Goal: Information Seeking & Learning: Check status

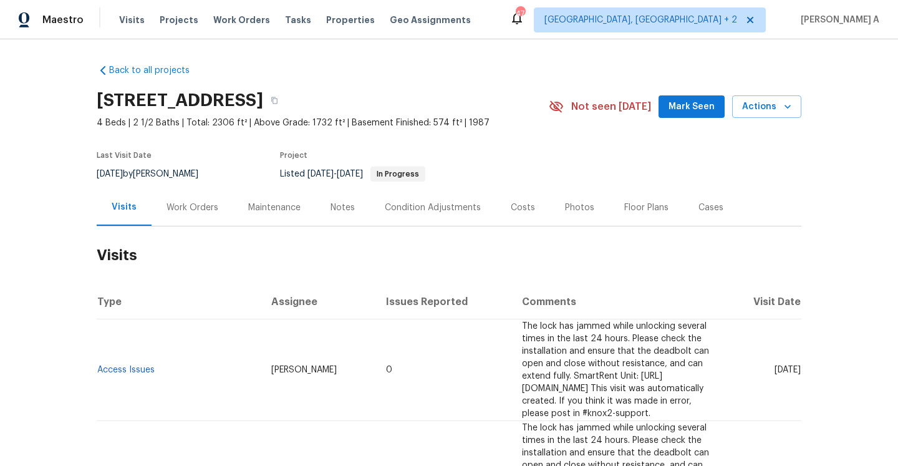
click at [205, 204] on div "Work Orders" at bounding box center [193, 208] width 52 height 12
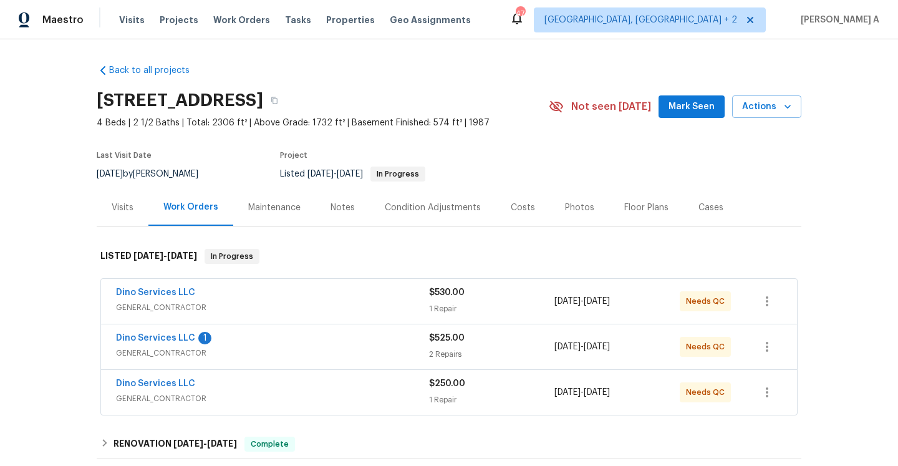
click at [299, 309] on span "GENERAL_CONTRACTOR" at bounding box center [272, 307] width 313 height 12
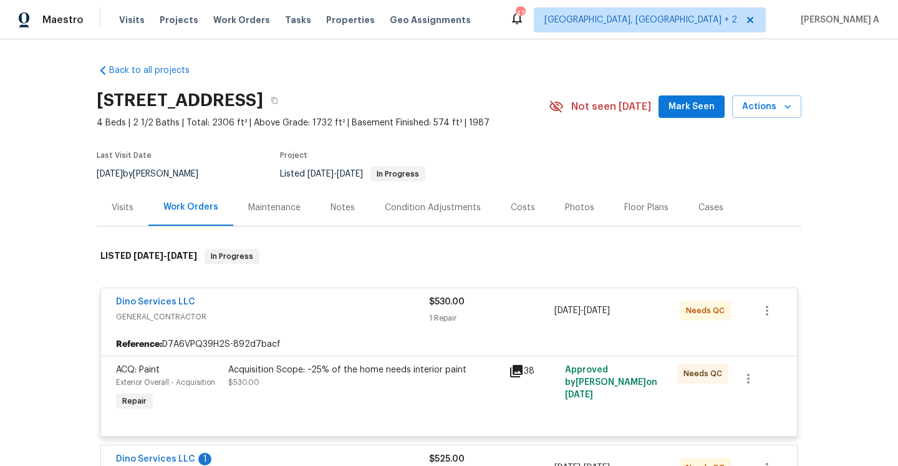
click at [298, 304] on div "Dino Services LLC" at bounding box center [272, 303] width 313 height 15
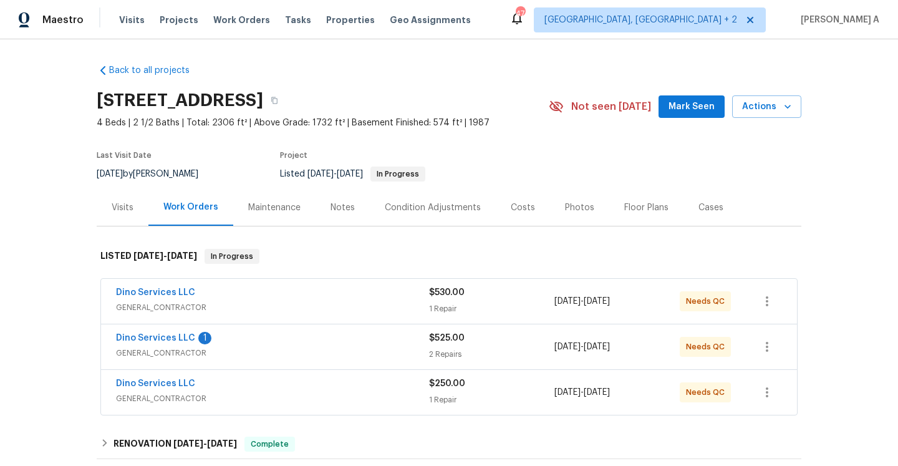
click at [312, 351] on span "GENERAL_CONTRACTOR" at bounding box center [272, 353] width 313 height 12
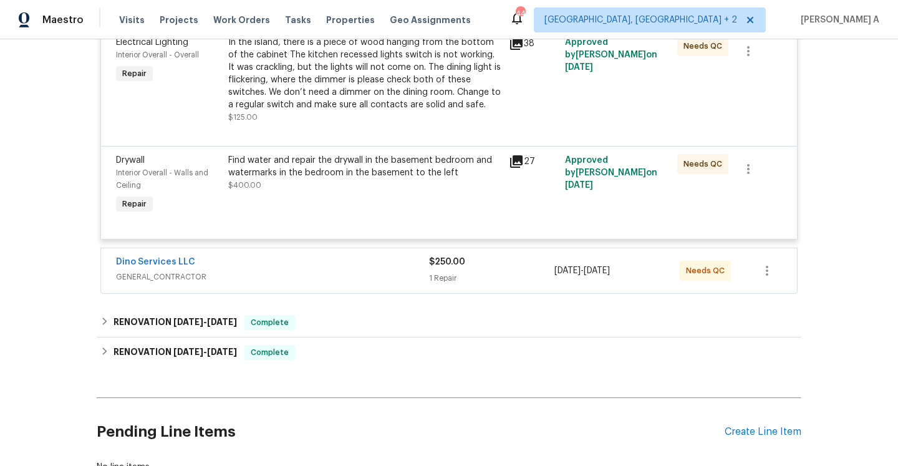
scroll to position [466, 0]
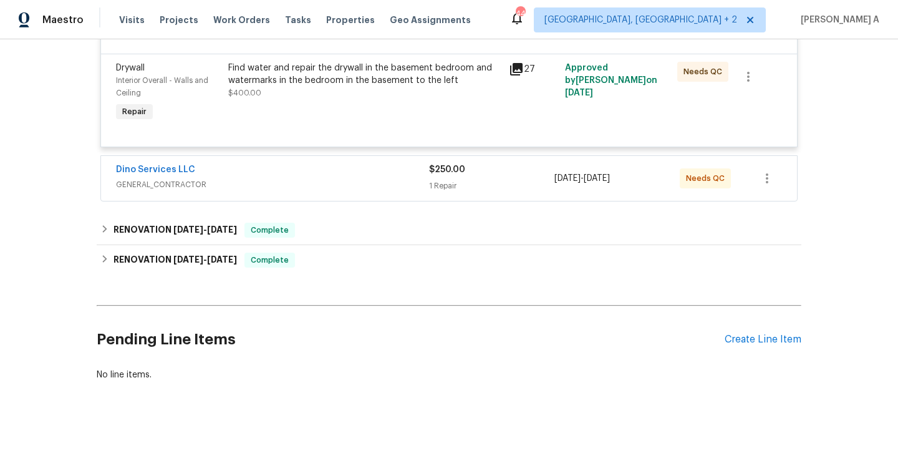
click at [298, 193] on div "Dino Services LLC GENERAL_CONTRACTOR $250.00 1 Repair 9/8/2025 - 9/8/2025 Needs…" at bounding box center [449, 178] width 696 height 45
click at [311, 185] on span "GENERAL_CONTRACTOR" at bounding box center [272, 184] width 313 height 12
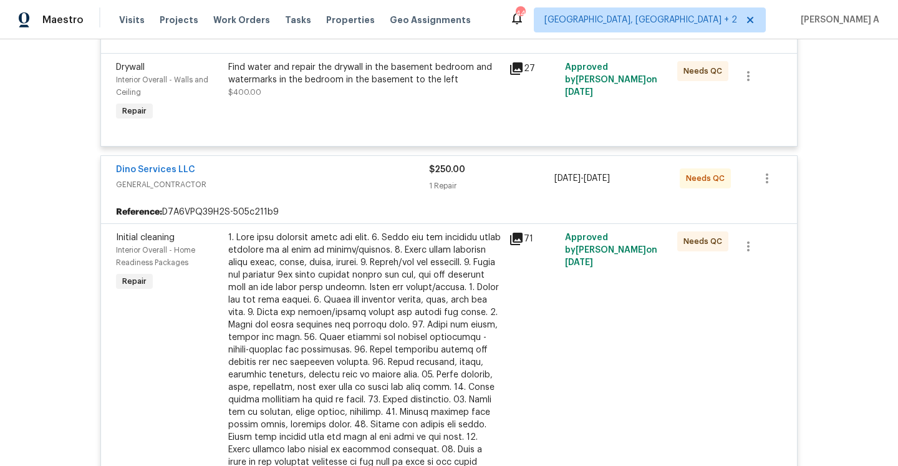
click at [317, 183] on span "GENERAL_CONTRACTOR" at bounding box center [272, 184] width 313 height 12
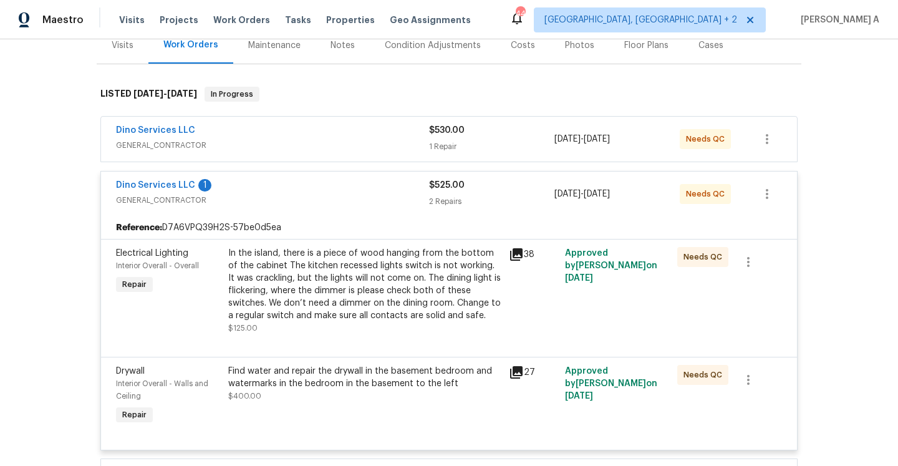
scroll to position [162, 0]
click at [317, 183] on div "Dino Services LLC 1" at bounding box center [272, 187] width 313 height 15
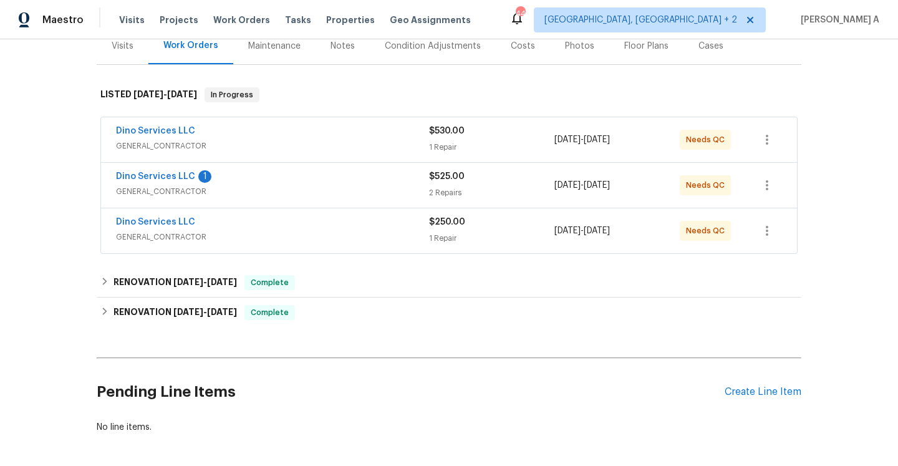
click at [303, 142] on span "GENERAL_CONTRACTOR" at bounding box center [272, 146] width 313 height 12
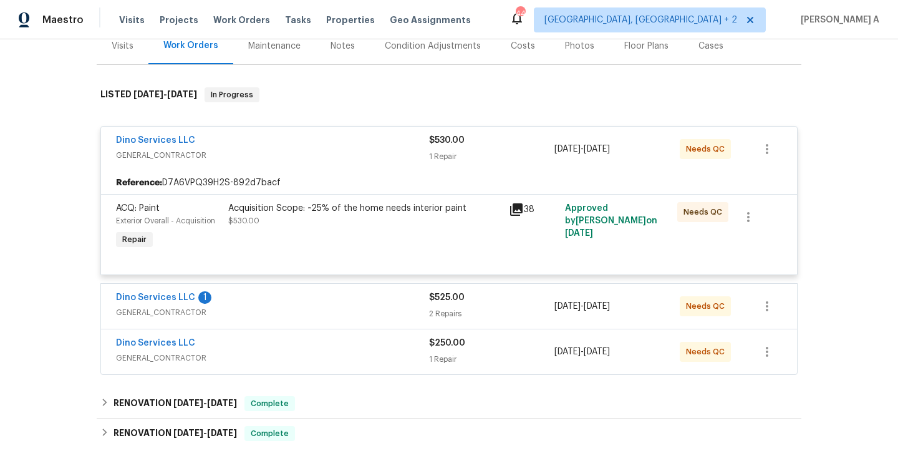
click at [303, 142] on div "Dino Services LLC" at bounding box center [272, 141] width 313 height 15
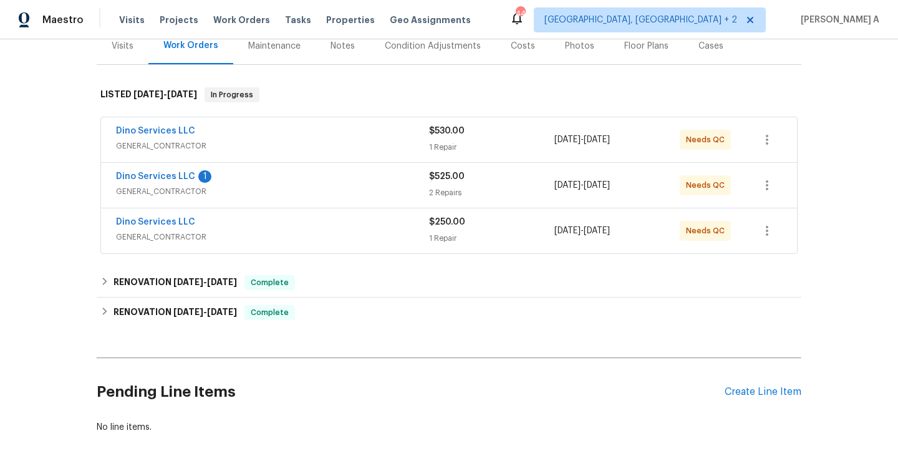
scroll to position [157, 0]
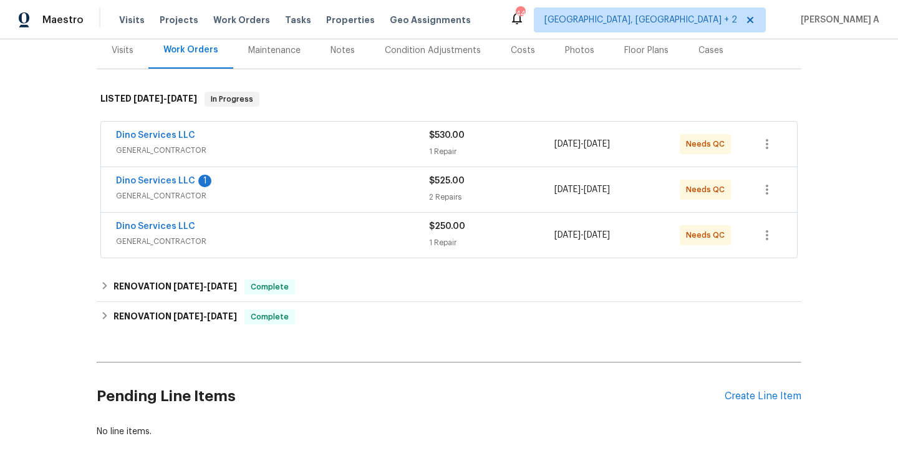
click at [125, 56] on div "Visits" at bounding box center [123, 50] width 22 height 12
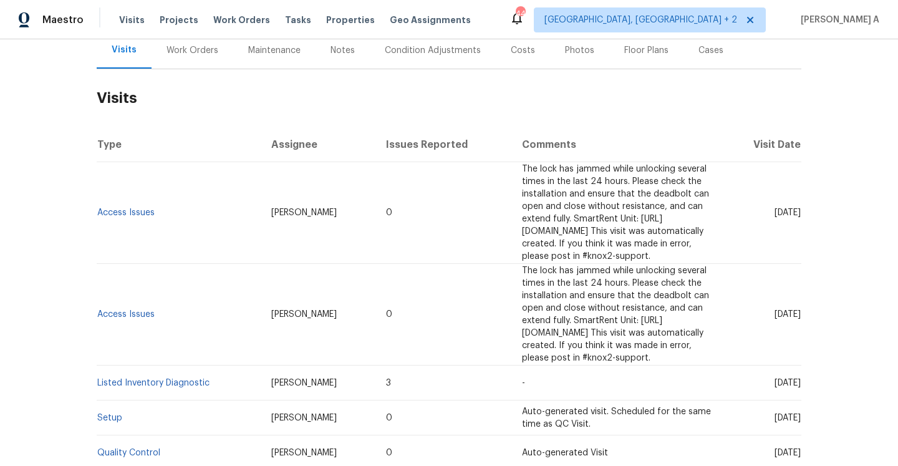
scroll to position [157, 0]
click at [137, 210] on link "Access Issues" at bounding box center [125, 213] width 57 height 9
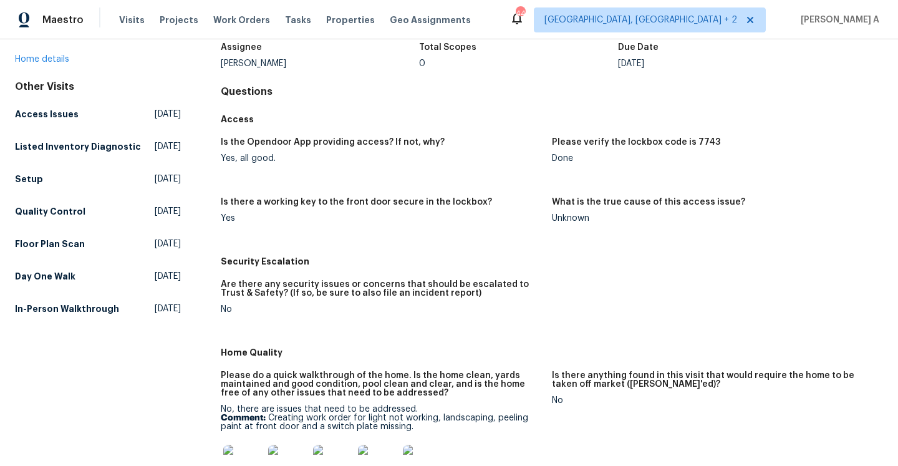
scroll to position [167, 0]
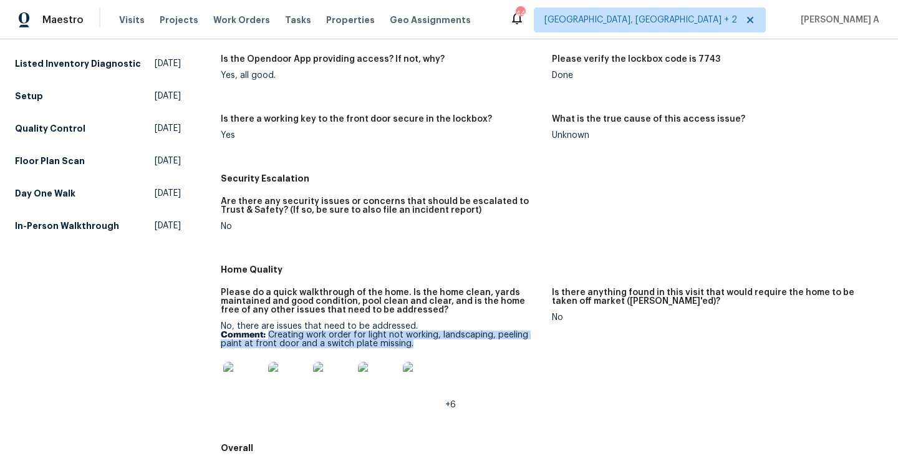
drag, startPoint x: 269, startPoint y: 336, endPoint x: 424, endPoint y: 343, distance: 155.5
click at [424, 343] on p "Comment: Creating work order for light not working, landscaping, peeling paint …" at bounding box center [381, 339] width 321 height 17
copy p "Creating work order for light not working, landscaping, peeling paint at front …"
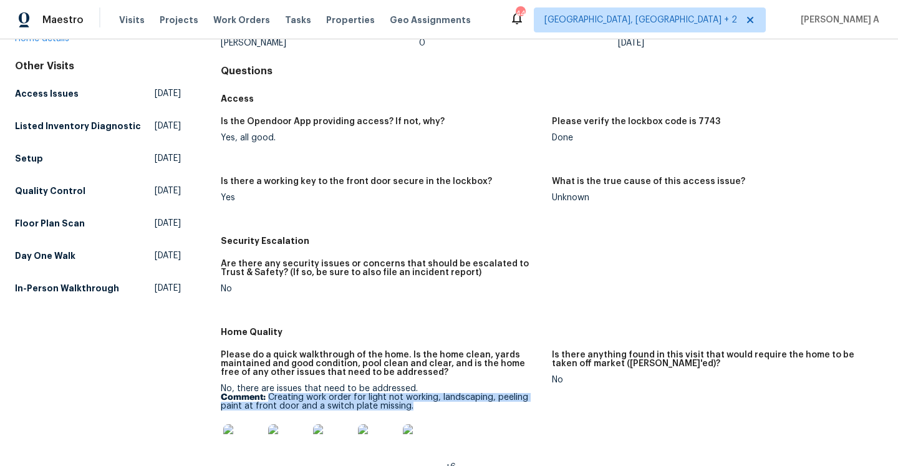
scroll to position [0, 0]
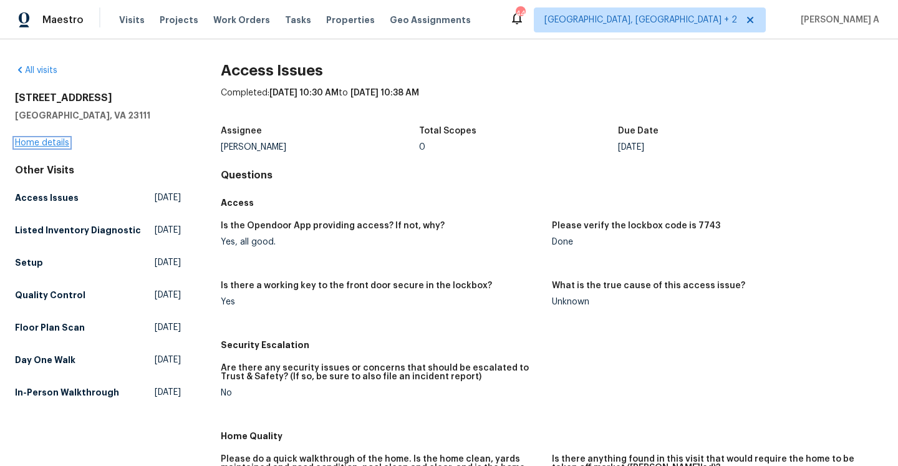
click at [61, 144] on link "Home details" at bounding box center [42, 143] width 54 height 9
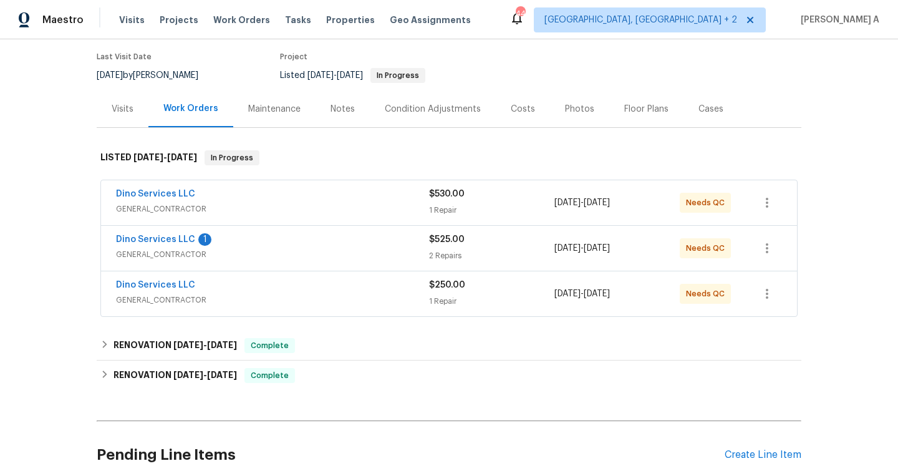
scroll to position [106, 0]
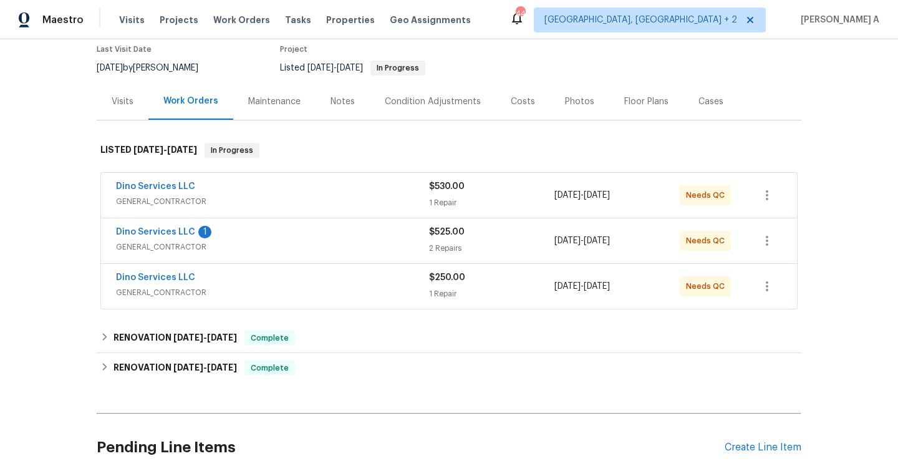
click at [233, 291] on span "GENERAL_CONTRACTOR" at bounding box center [272, 292] width 313 height 12
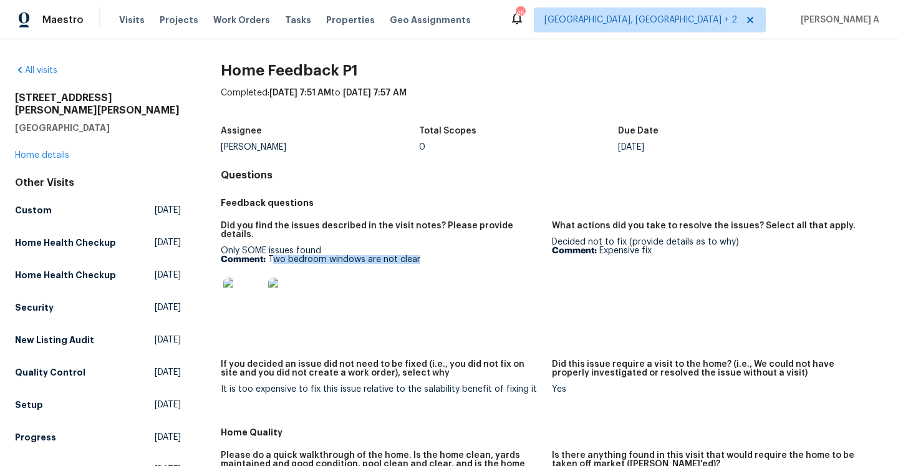
drag, startPoint x: 271, startPoint y: 248, endPoint x: 424, endPoint y: 253, distance: 153.5
click at [424, 255] on p "Comment: Two bedroom windows are not clear" at bounding box center [381, 259] width 321 height 9
copy p "wo bedroom windows are not clear"
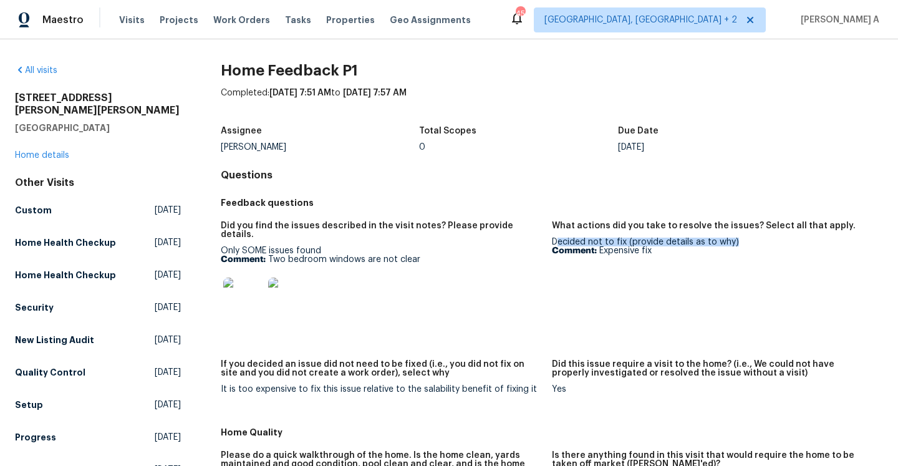
drag, startPoint x: 557, startPoint y: 239, endPoint x: 746, endPoint y: 240, distance: 189.0
click at [746, 240] on div "Decided not to fix (provide details as to why) Comment: Expensive fix" at bounding box center [712, 246] width 321 height 17
copy div "ecided not to fix (provide details as to why)"
drag, startPoint x: 605, startPoint y: 250, endPoint x: 678, endPoint y: 250, distance: 73.0
click at [678, 250] on p "Comment: Expensive fix" at bounding box center [712, 250] width 321 height 9
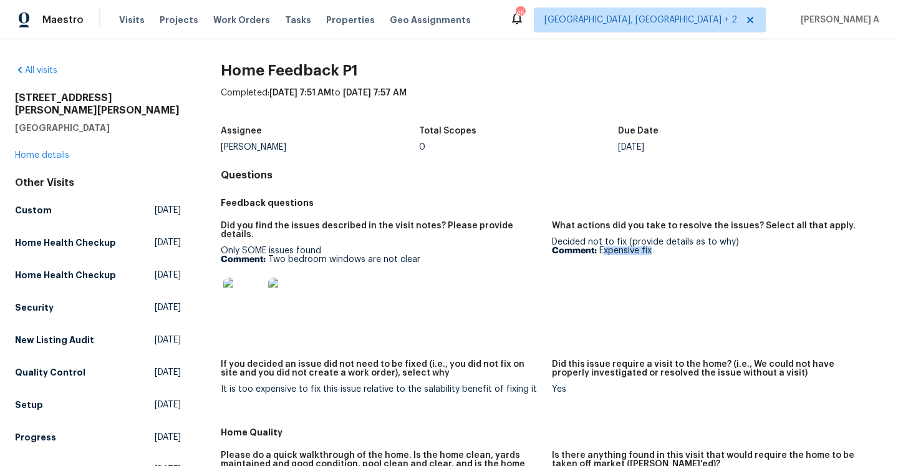
copy p "xpensive fix"
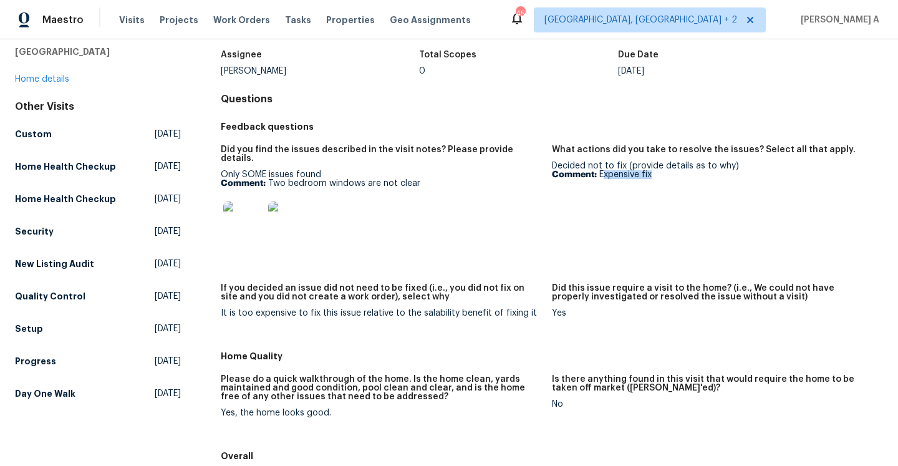
scroll to position [90, 0]
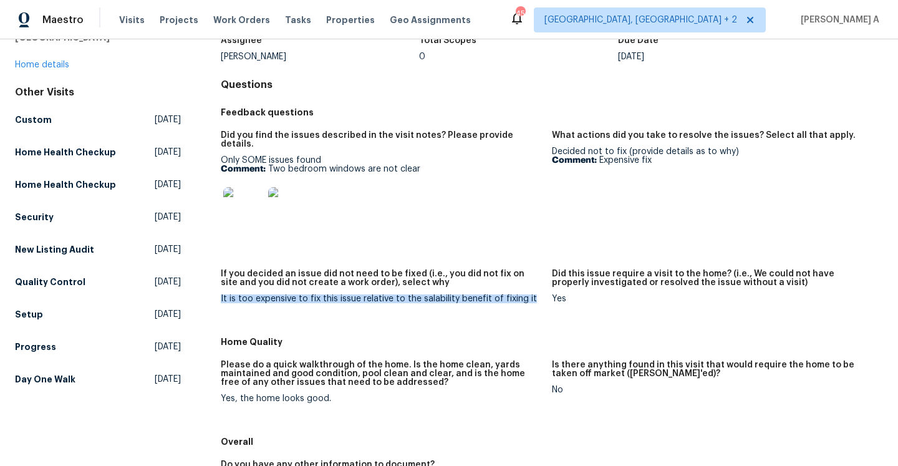
drag, startPoint x: 219, startPoint y: 291, endPoint x: 530, endPoint y: 292, distance: 310.7
click at [530, 292] on div "All visits 3432 Morgan Meadows Dr NE Rio Rancho, NM 87144 Home details Other Vi…" at bounding box center [449, 325] width 868 height 703
copy div "It is too expensive to fix this issue relative to the salability benefit of fix…"
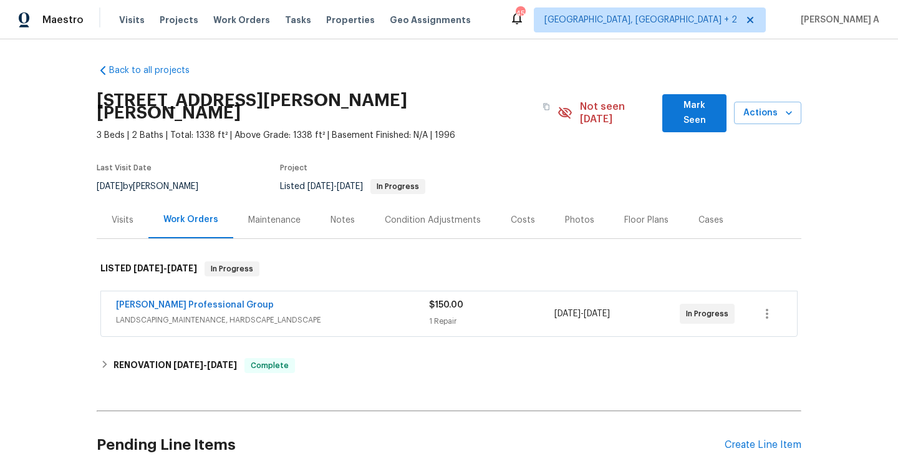
click at [287, 300] on div "[PERSON_NAME] Professional Group" at bounding box center [272, 306] width 313 height 15
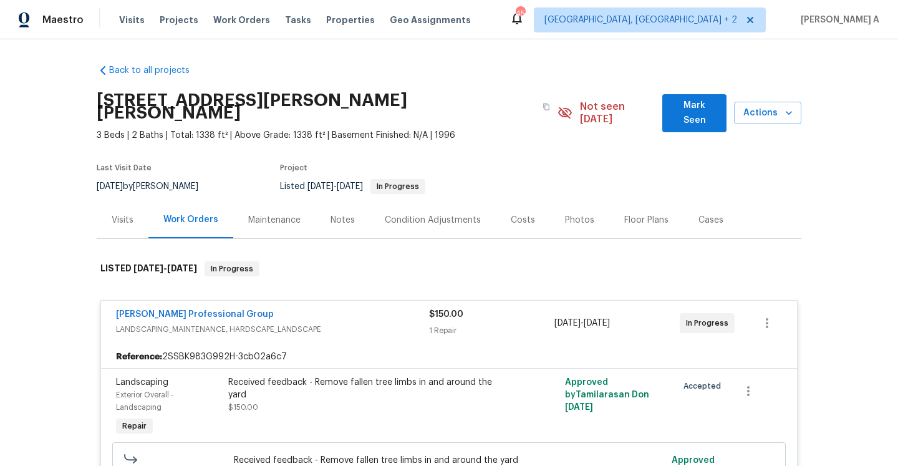
click at [287, 308] on div "[PERSON_NAME] Professional Group" at bounding box center [272, 315] width 313 height 15
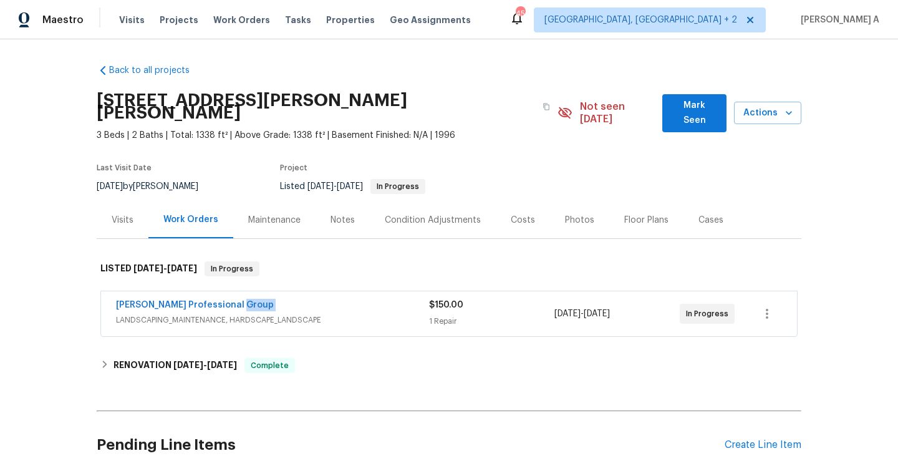
click at [287, 300] on div "[PERSON_NAME] Professional Group" at bounding box center [272, 306] width 313 height 15
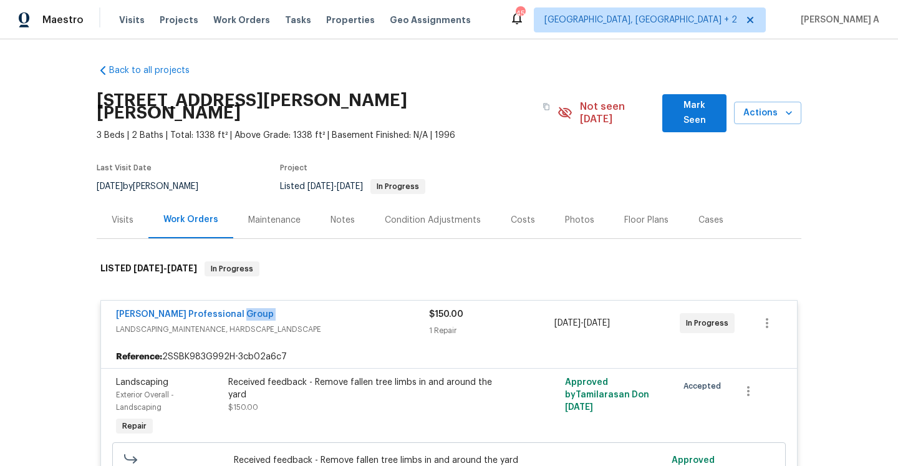
click at [287, 308] on div "[PERSON_NAME] Professional Group" at bounding box center [272, 315] width 313 height 15
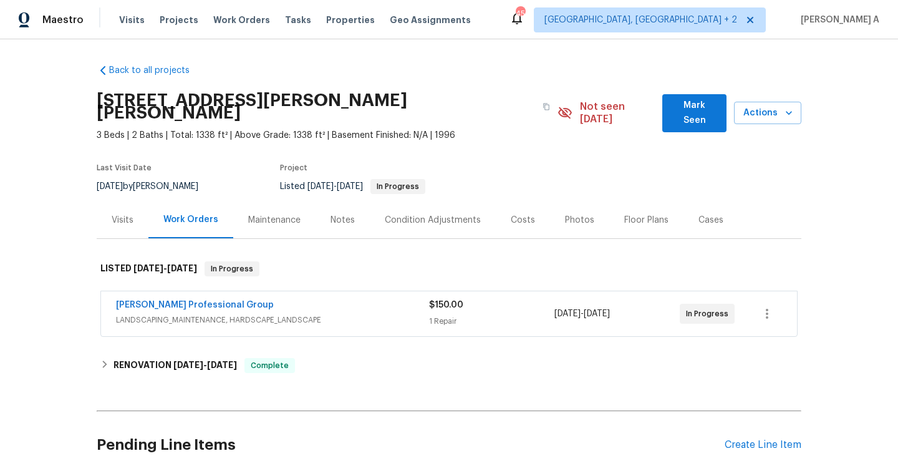
click at [148, 218] on div "Work Orders" at bounding box center [190, 220] width 85 height 37
click at [138, 215] on div "Visits" at bounding box center [123, 220] width 52 height 37
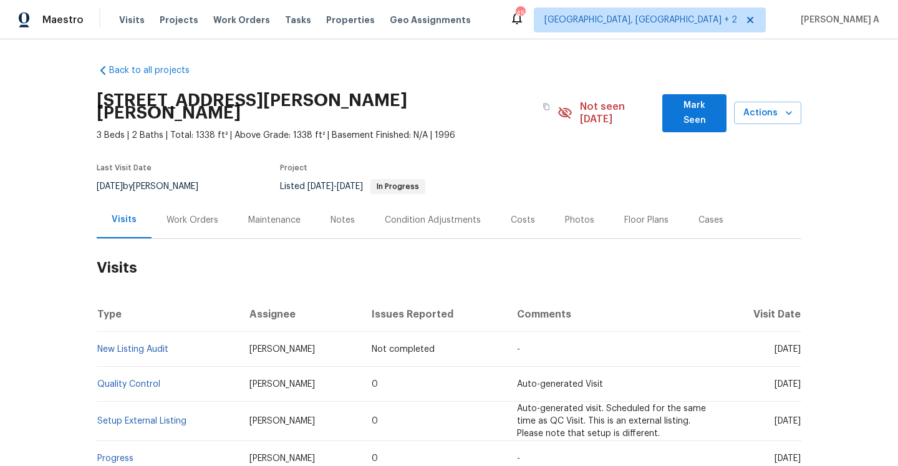
click at [173, 214] on div "Work Orders" at bounding box center [193, 220] width 82 height 37
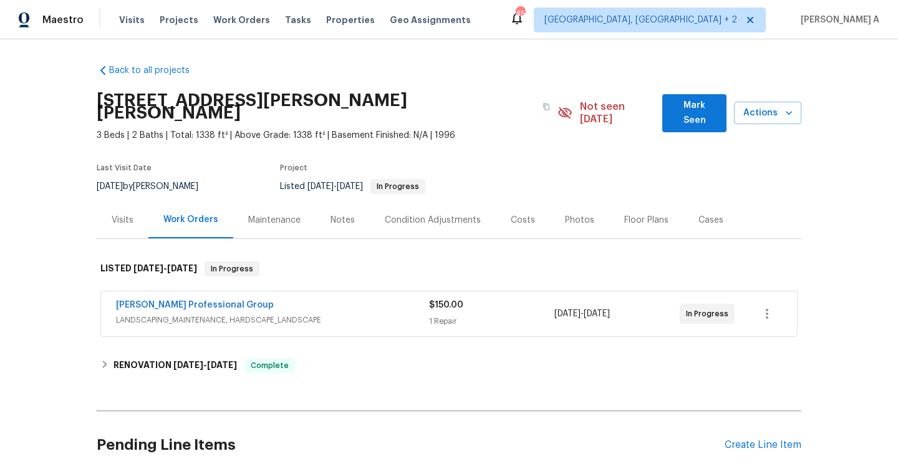
click at [121, 214] on div "Visits" at bounding box center [123, 220] width 22 height 12
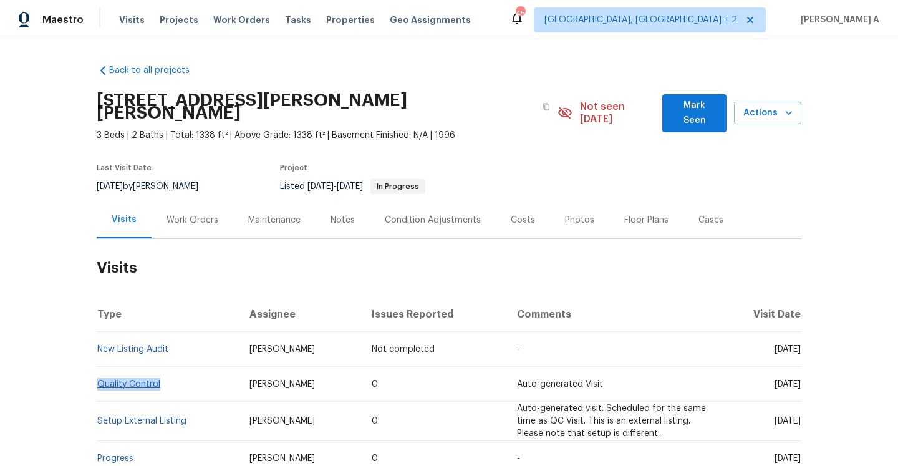
drag, startPoint x: 172, startPoint y: 372, endPoint x: 99, endPoint y: 369, distance: 73.1
click at [99, 369] on td "Quality Control" at bounding box center [168, 384] width 143 height 35
copy link "Quality Control"
click at [190, 214] on div "Work Orders" at bounding box center [193, 220] width 52 height 12
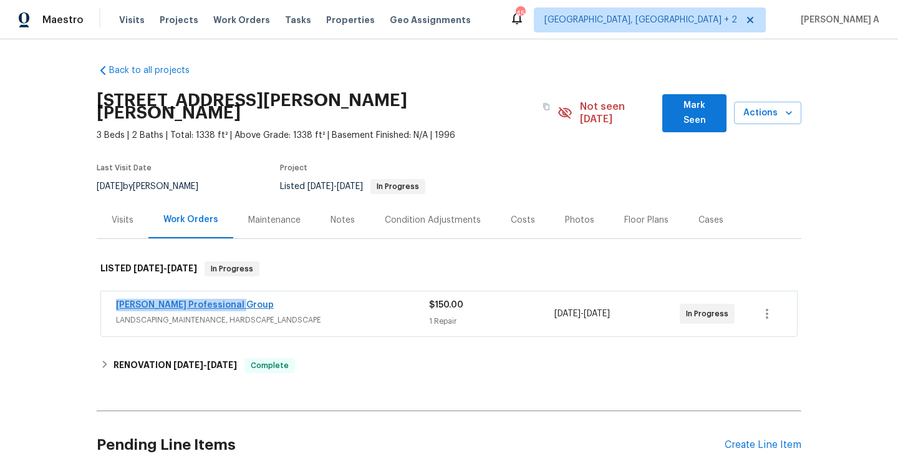
drag, startPoint x: 252, startPoint y: 294, endPoint x: 115, endPoint y: 293, distance: 136.6
click at [116, 299] on div "Ramsey's Professional Group" at bounding box center [272, 306] width 313 height 15
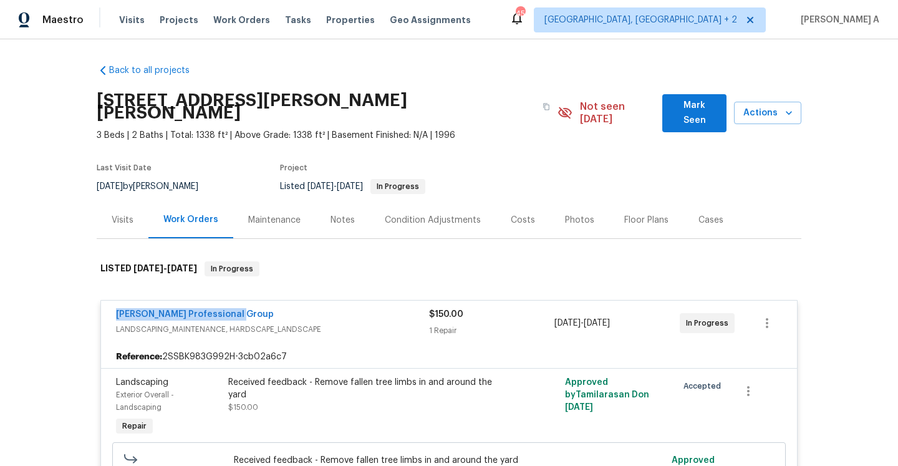
copy link "Ramsey's Professional Group"
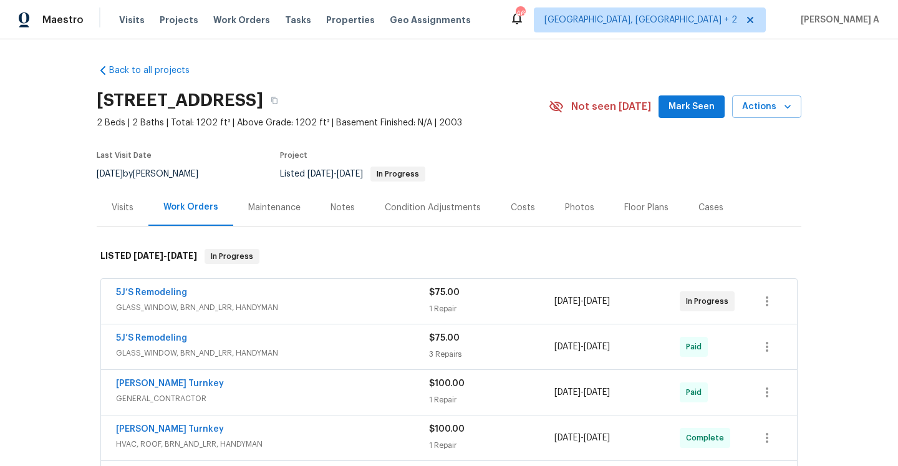
scroll to position [9, 0]
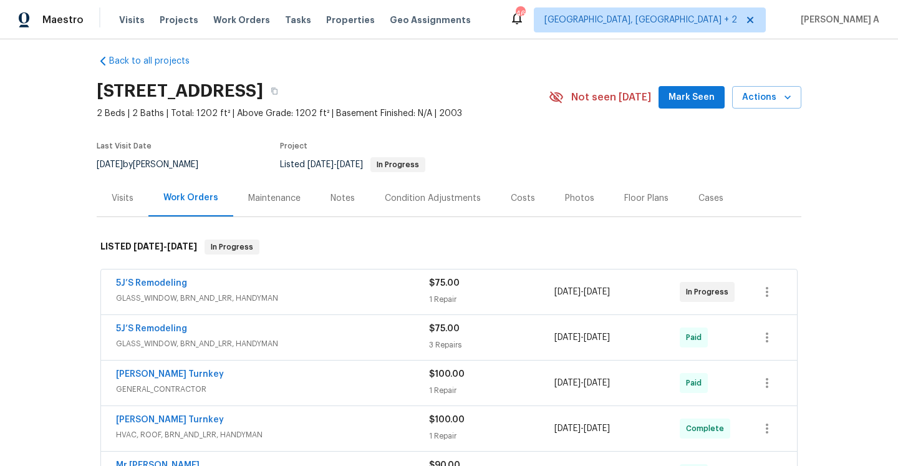
click at [278, 289] on div "5J’S Remodeling" at bounding box center [272, 284] width 313 height 15
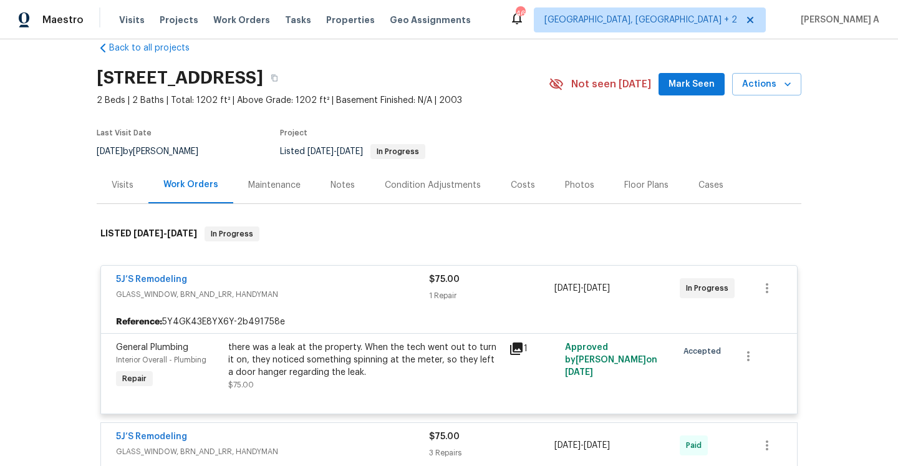
scroll to position [25, 0]
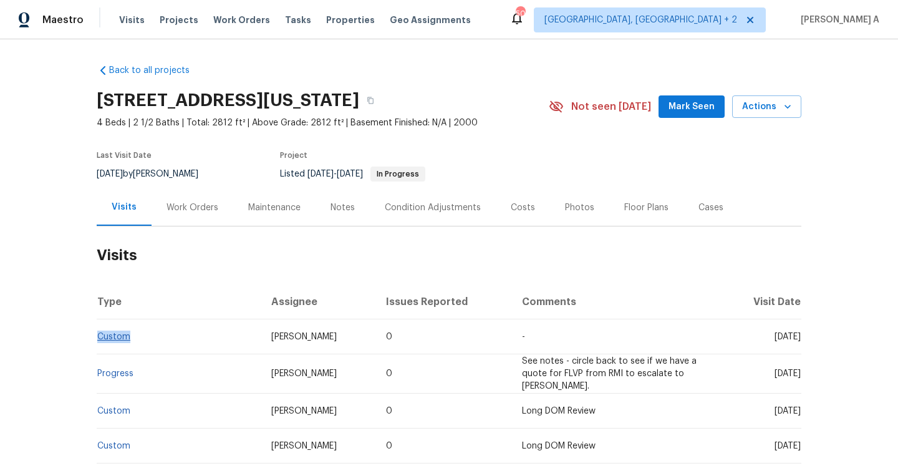
drag, startPoint x: 135, startPoint y: 339, endPoint x: 99, endPoint y: 337, distance: 35.6
click at [98, 337] on td "Custom" at bounding box center [179, 336] width 165 height 35
copy link "Custom"
click at [203, 210] on div "Work Orders" at bounding box center [193, 208] width 52 height 12
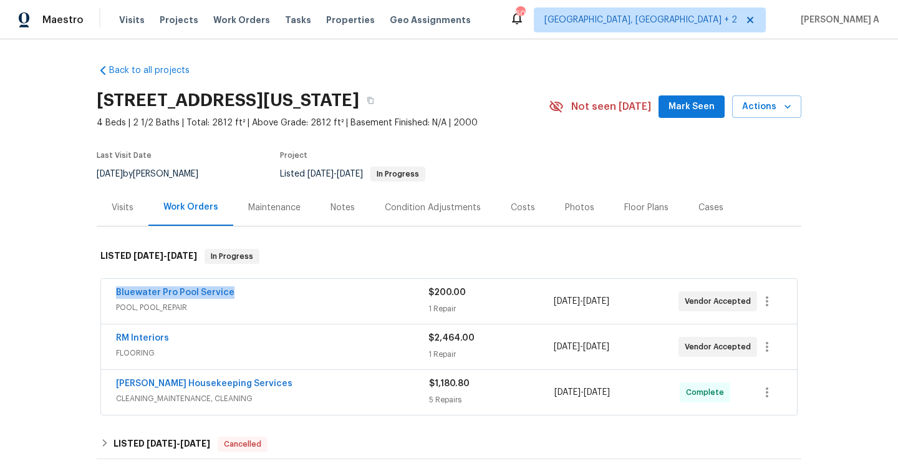
drag, startPoint x: 236, startPoint y: 296, endPoint x: 114, endPoint y: 294, distance: 122.3
click at [114, 294] on div "Bluewater Pro Pool Service POOL, POOL_REPAIR $200.00 1 Repair 9/3/2025 - 9/8/20…" at bounding box center [449, 301] width 696 height 45
copy link "Bluewater Pro Pool Service"
click at [311, 306] on span "POOL, POOL_REPAIR" at bounding box center [272, 307] width 313 height 12
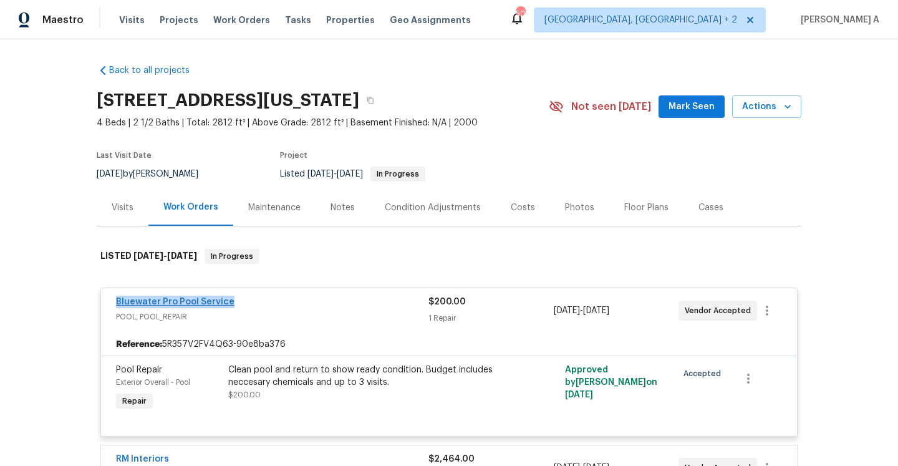
drag, startPoint x: 231, startPoint y: 301, endPoint x: 117, endPoint y: 301, distance: 114.8
click at [117, 301] on div "Bluewater Pro Pool Service" at bounding box center [272, 303] width 313 height 15
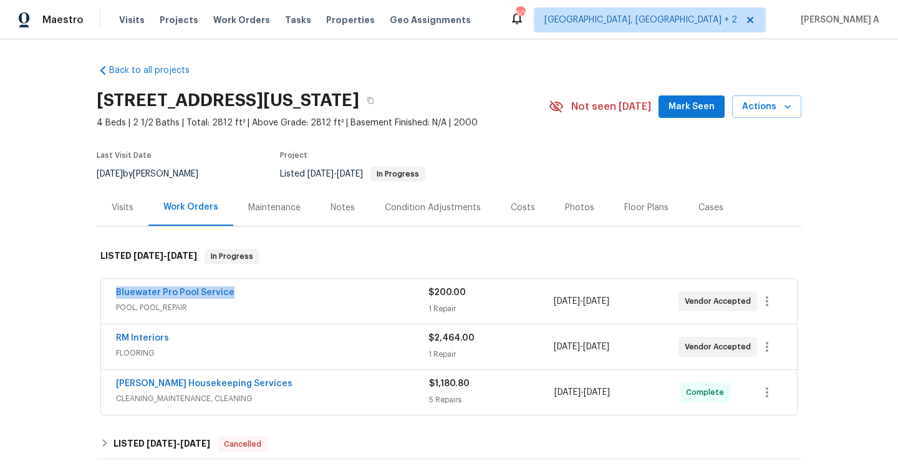
copy link "Bluewater Pro Pool Service"
click at [250, 291] on div "Bluewater Pro Pool Service" at bounding box center [272, 293] width 313 height 15
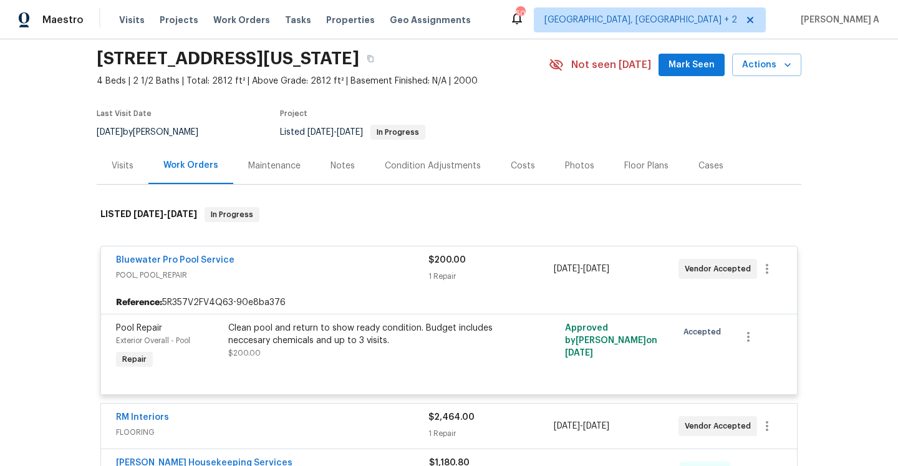
scroll to position [133, 0]
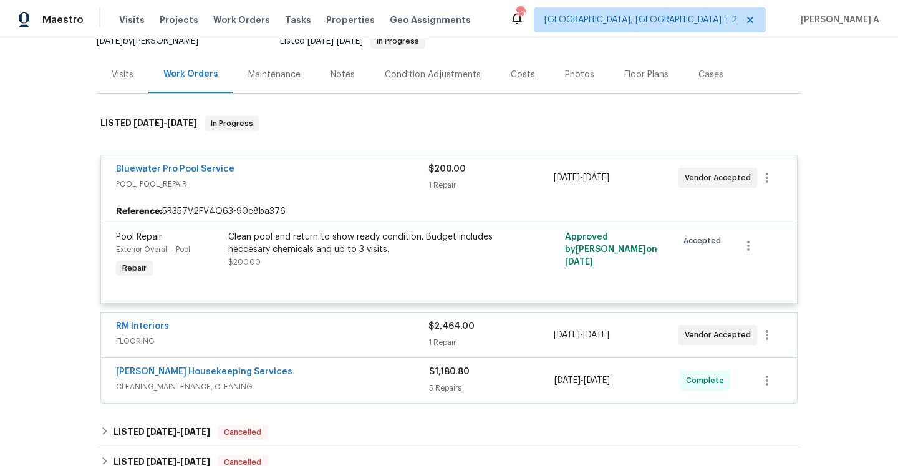
click at [301, 246] on div "Clean pool and return to show ready condition. Budget includes neccesary chemic…" at bounding box center [364, 243] width 273 height 25
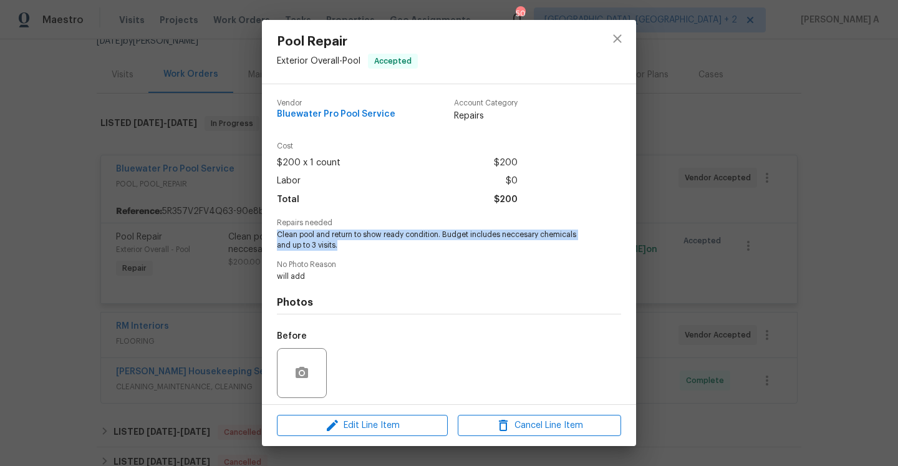
drag, startPoint x: 278, startPoint y: 236, endPoint x: 407, endPoint y: 240, distance: 129.2
click at [407, 240] on span "Clean pool and return to show ready condition. Budget includes neccesary chemic…" at bounding box center [432, 240] width 310 height 21
copy span "Clean pool and return to show ready condition. Budget includes neccesary chemic…"
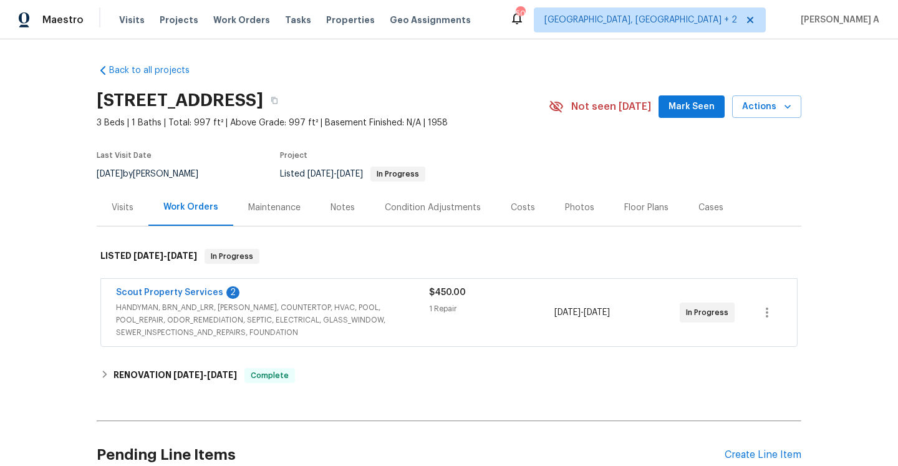
click at [317, 309] on span "HANDYMAN, BRN_AND_LRR, WELLS, COUNTERTOP, HVAC, POOL, POOL_REPAIR, ODOR_REMEDIA…" at bounding box center [272, 319] width 313 height 37
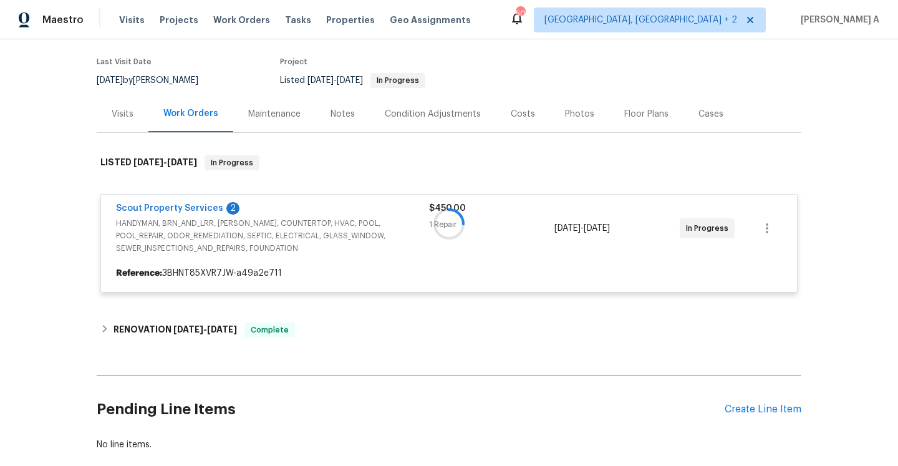
scroll to position [100, 0]
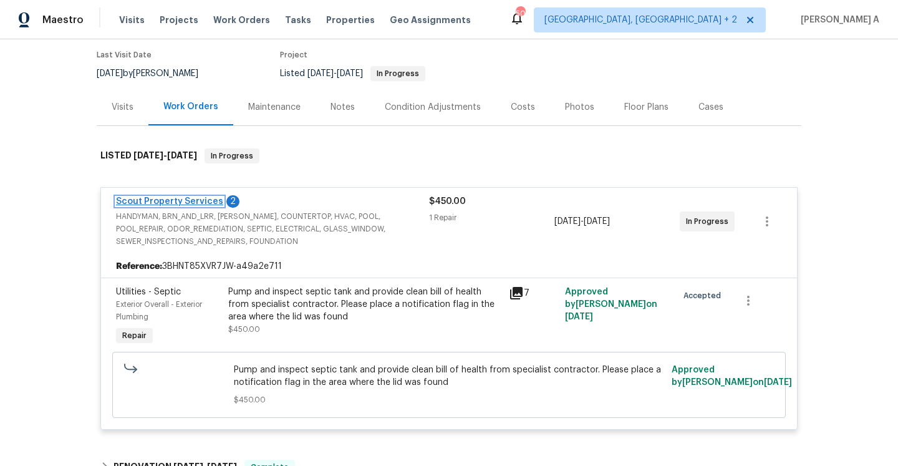
click at [214, 199] on link "Scout Property Services" at bounding box center [169, 201] width 107 height 9
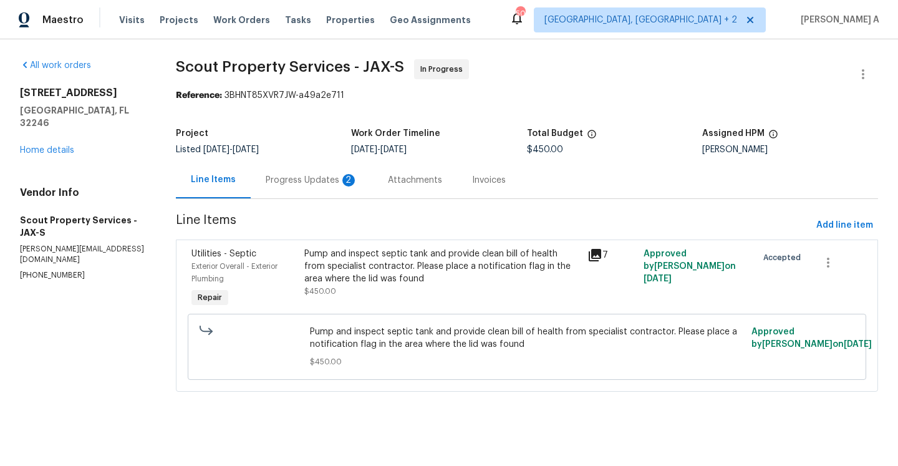
click at [322, 188] on div "Progress Updates 2" at bounding box center [312, 180] width 122 height 37
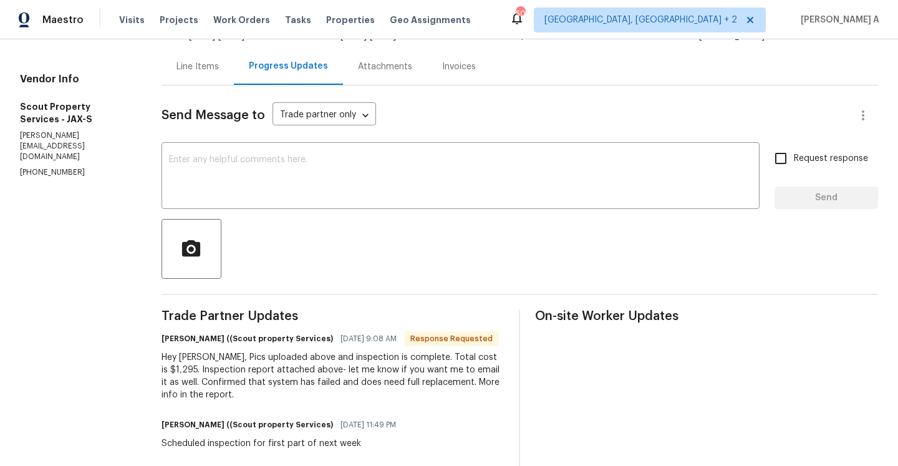
scroll to position [100, 0]
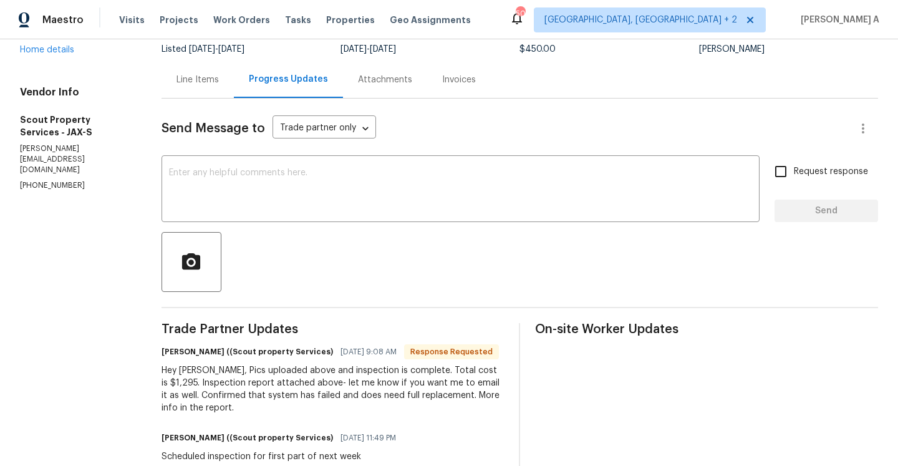
click at [197, 95] on div "Line Items" at bounding box center [198, 79] width 72 height 37
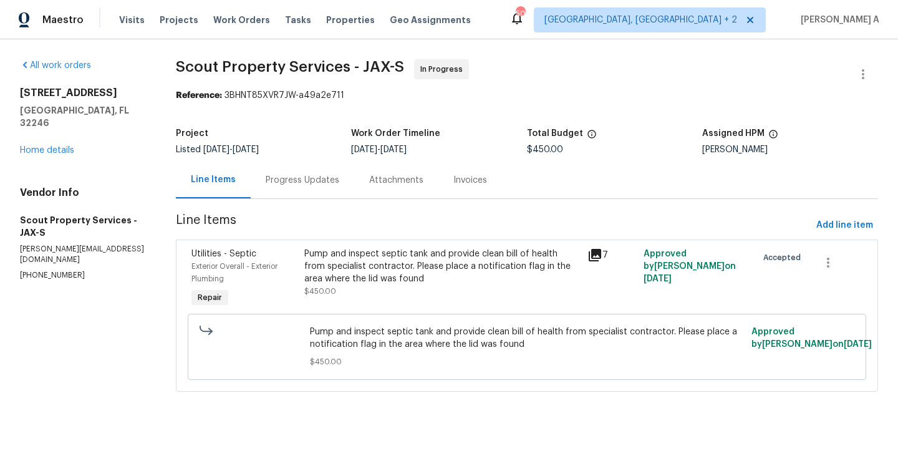
click at [469, 275] on div "Pump and inspect septic tank and provide clean bill of health from specialist c…" at bounding box center [441, 266] width 275 height 37
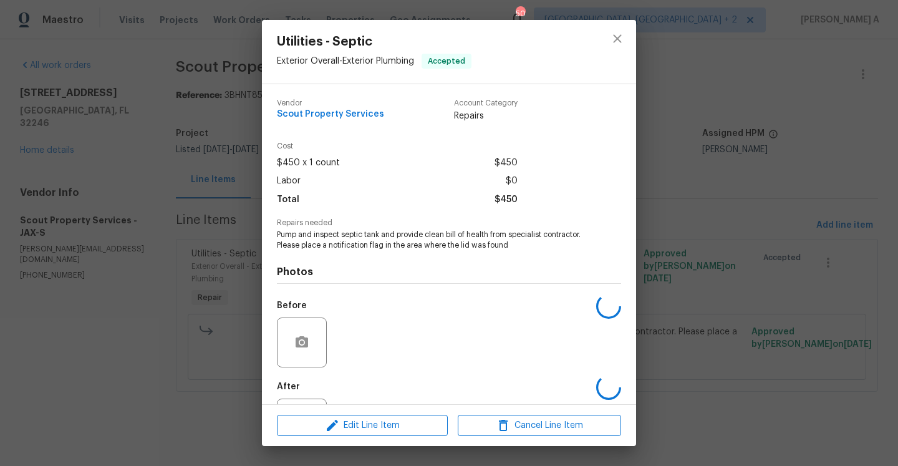
scroll to position [57, 0]
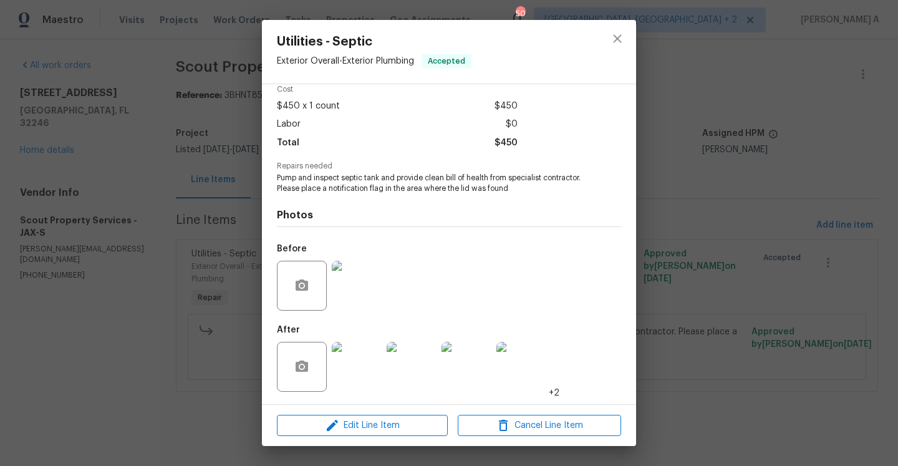
click at [364, 366] on img at bounding box center [357, 367] width 50 height 50
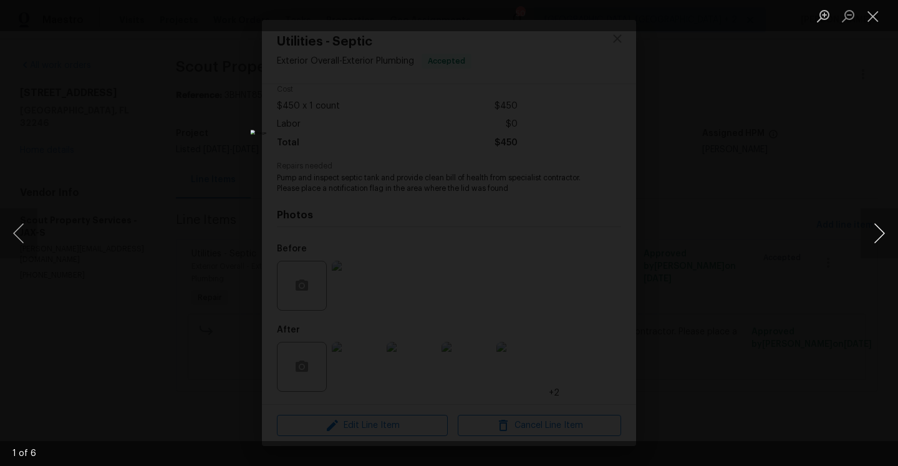
click at [877, 236] on button "Next image" at bounding box center [879, 233] width 37 height 50
click at [876, 243] on button "Next image" at bounding box center [879, 233] width 37 height 50
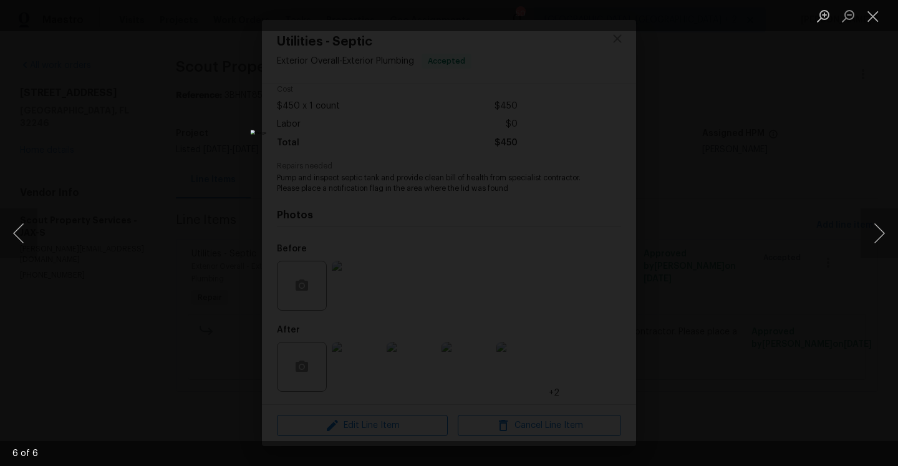
click at [792, 205] on div "Lightbox" at bounding box center [449, 233] width 898 height 466
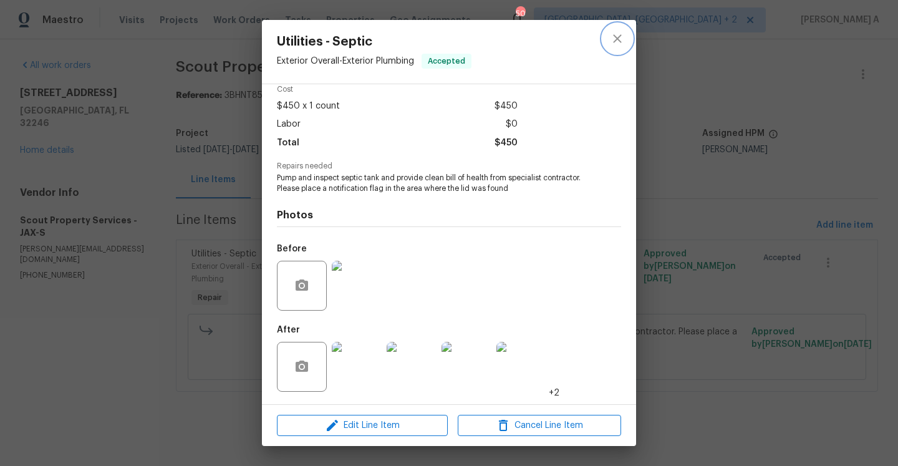
click at [621, 42] on icon "close" at bounding box center [617, 38] width 8 height 8
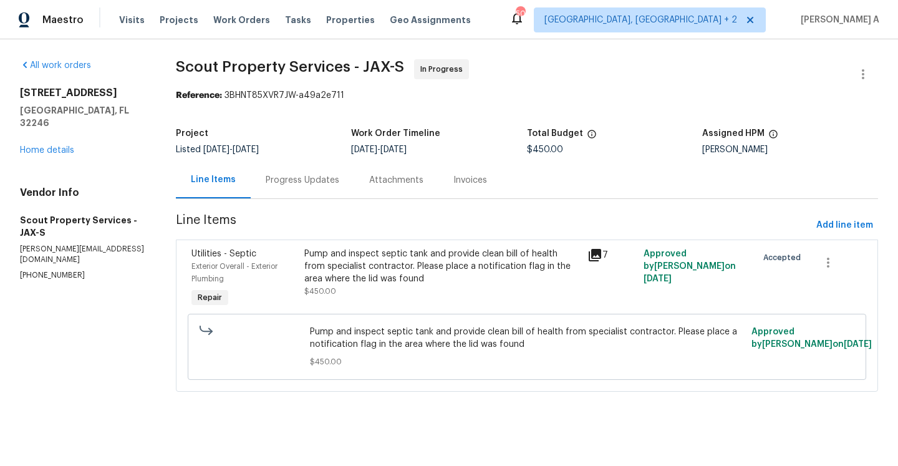
click at [579, 150] on div "$450.00" at bounding box center [615, 149] width 176 height 9
click at [403, 179] on div "Attachments" at bounding box center [396, 180] width 54 height 12
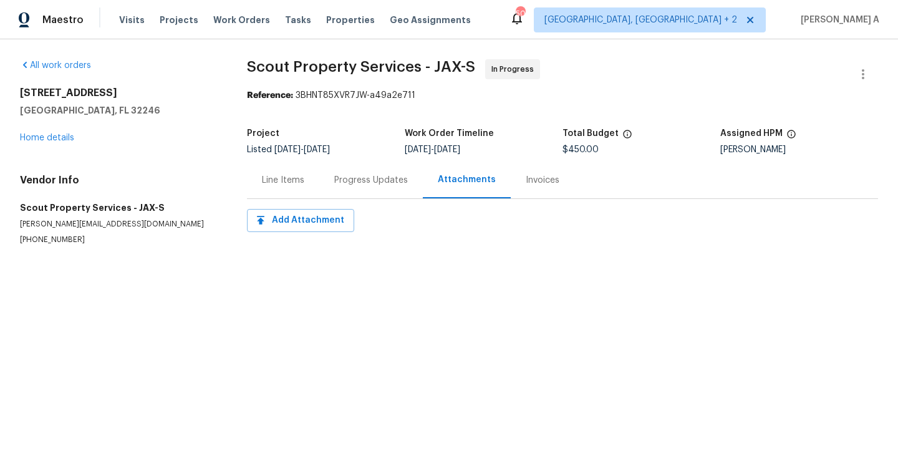
click at [519, 189] on div "Invoices" at bounding box center [543, 180] width 64 height 37
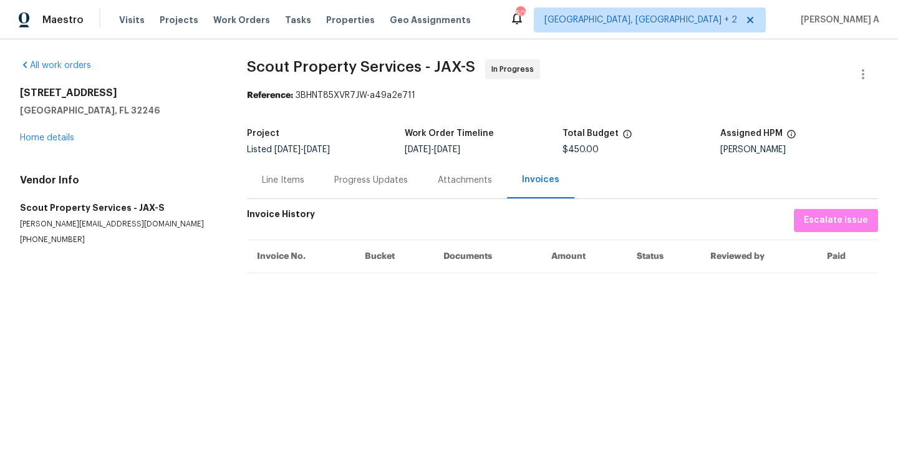
click at [299, 178] on div "Line Items" at bounding box center [283, 180] width 42 height 12
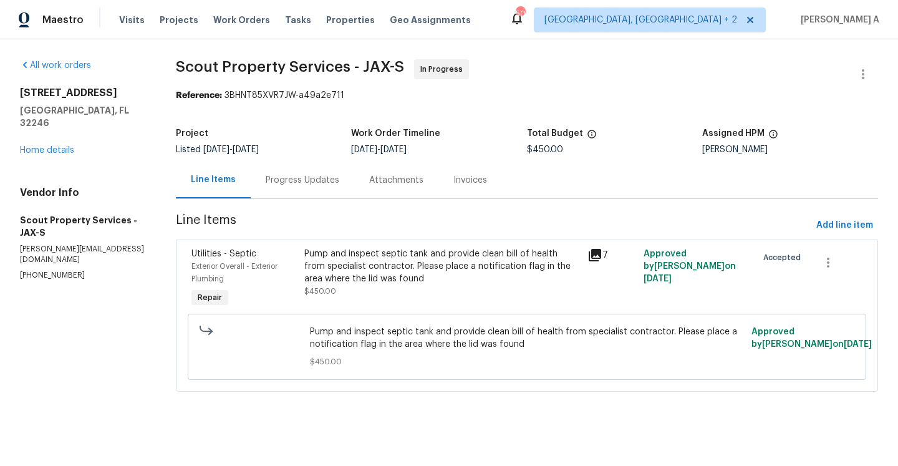
click at [314, 185] on div "Progress Updates" at bounding box center [303, 180] width 74 height 12
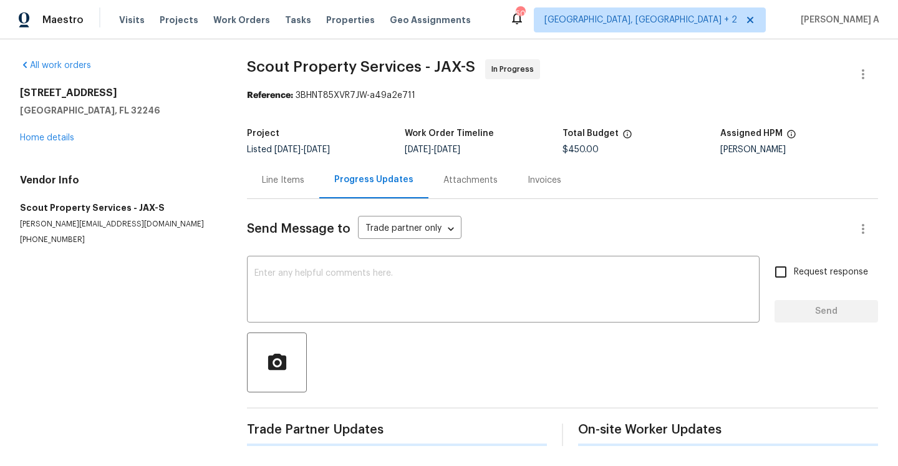
click at [574, 177] on div "Line Items Progress Updates Attachments Invoices" at bounding box center [562, 180] width 631 height 37
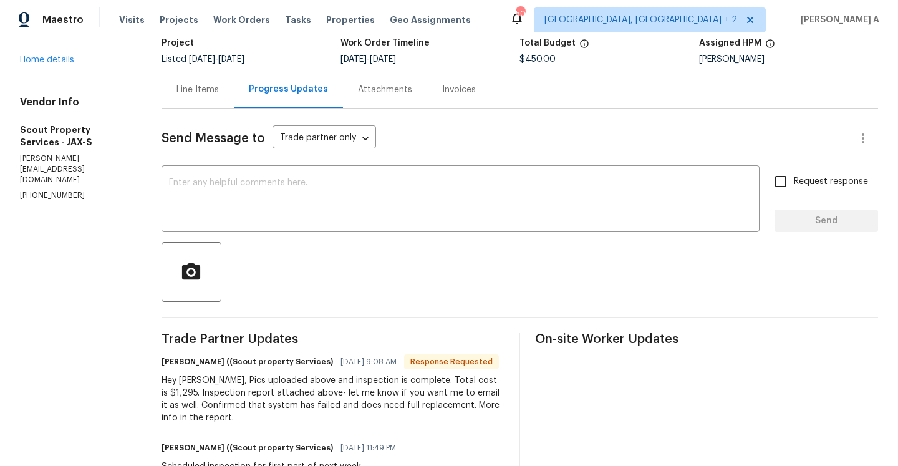
scroll to position [49, 0]
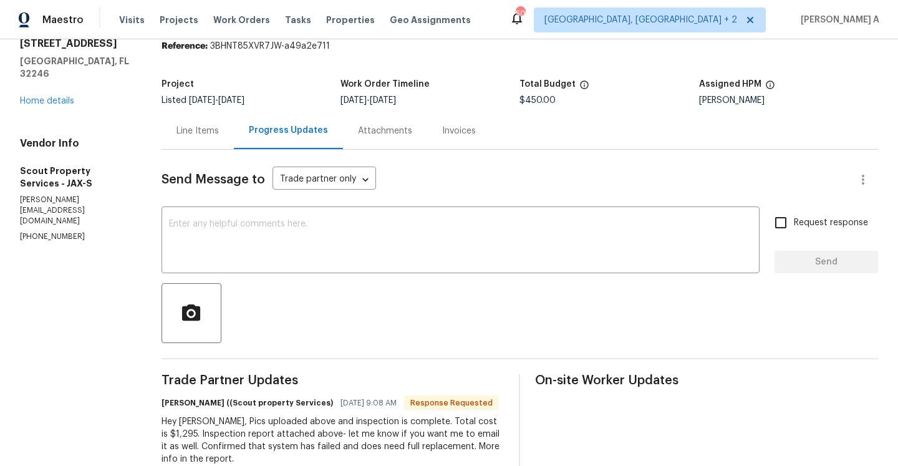
click at [182, 125] on div "Line Items" at bounding box center [198, 131] width 42 height 12
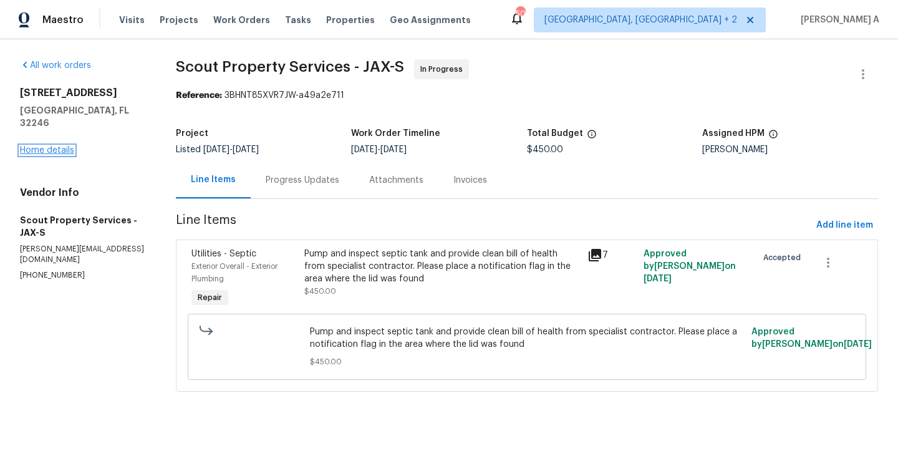
click at [47, 146] on link "Home details" at bounding box center [47, 150] width 54 height 9
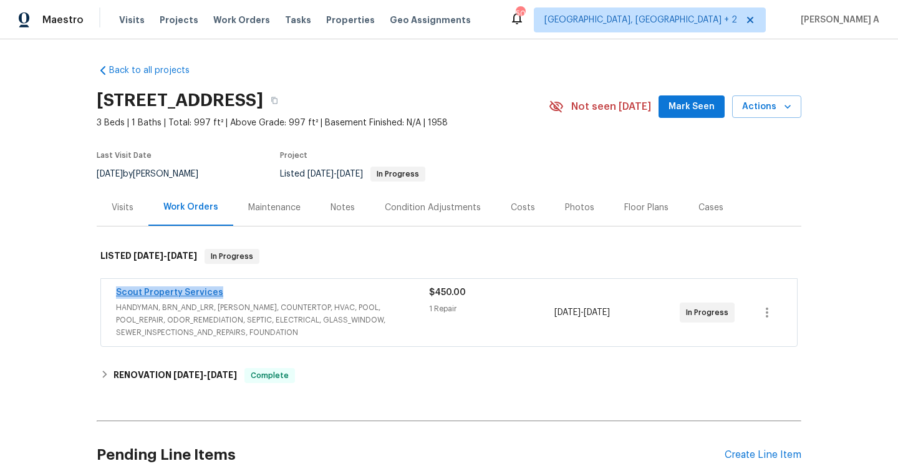
drag, startPoint x: 234, startPoint y: 291, endPoint x: 119, endPoint y: 294, distance: 115.5
click at [118, 293] on div "Scout Property Services" at bounding box center [272, 293] width 313 height 15
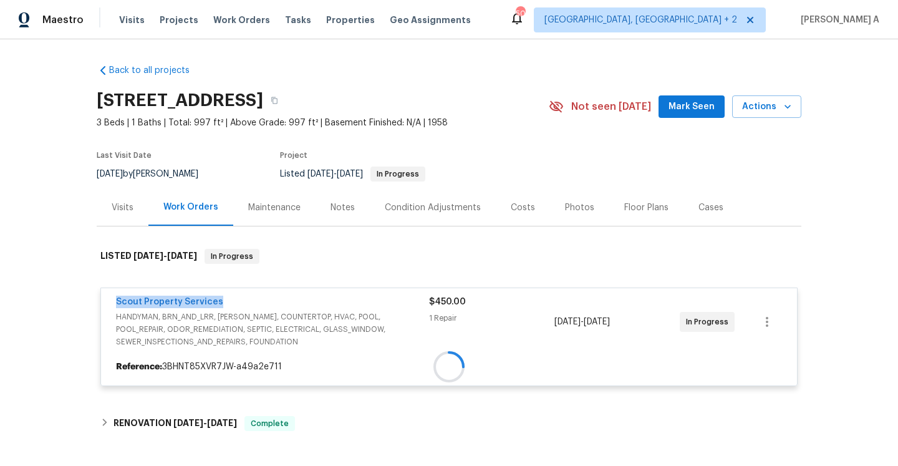
copy link "Scout Property Services"
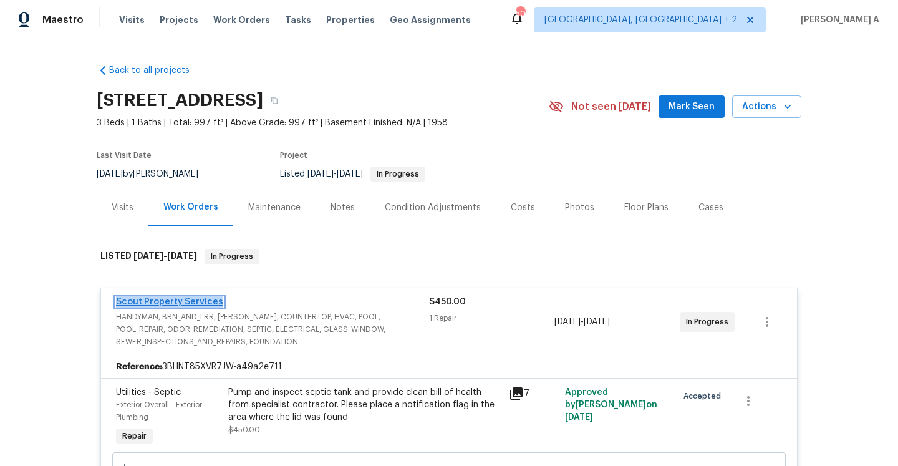
click at [157, 299] on link "Scout Property Services" at bounding box center [169, 302] width 107 height 9
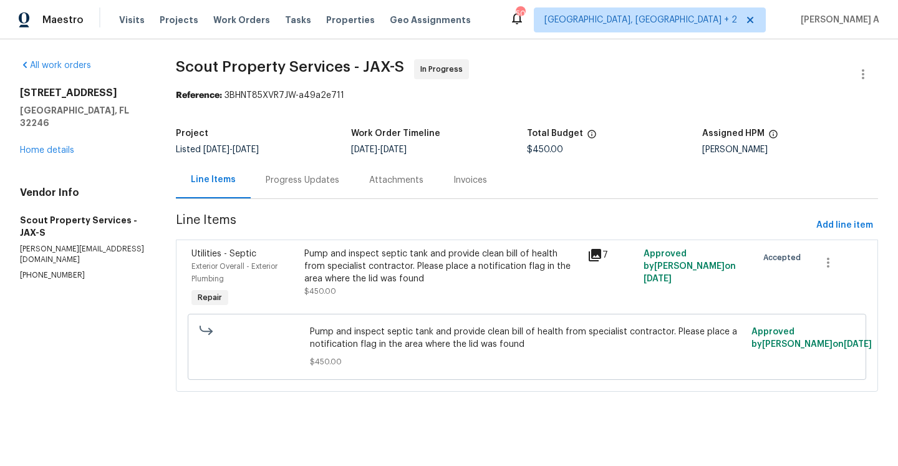
click at [318, 185] on div "Progress Updates" at bounding box center [303, 180] width 74 height 12
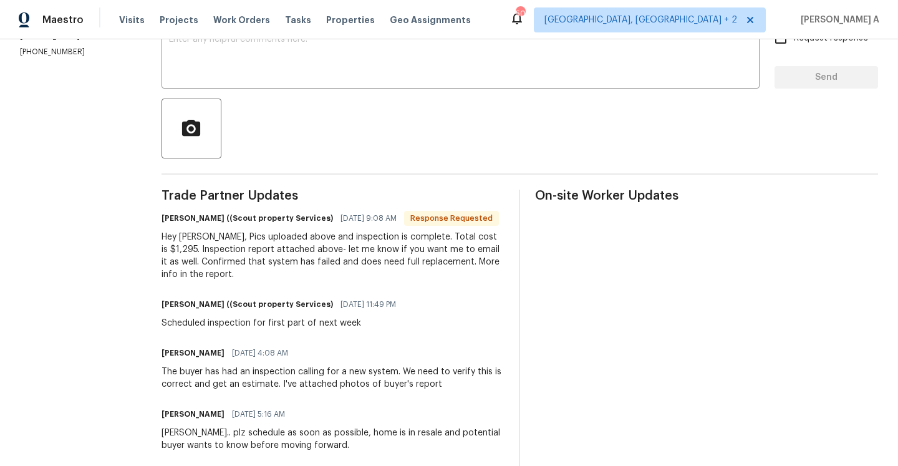
scroll to position [255, 0]
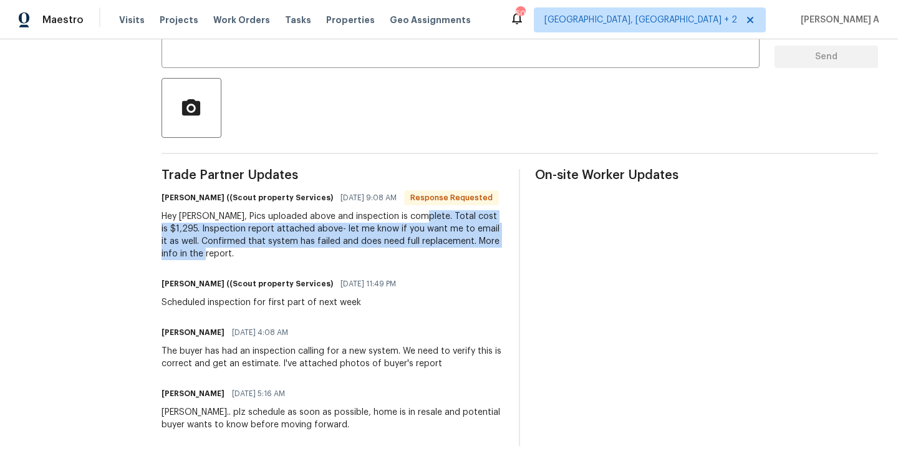
drag, startPoint x: 418, startPoint y: 216, endPoint x: 418, endPoint y: 252, distance: 35.6
click at [418, 252] on div "Hey [PERSON_NAME], Pics uploaded above and inspection is complete. Total cost i…" at bounding box center [333, 235] width 343 height 50
copy div "Total cost is $1,295. Inspection report attached above- let me know if you want…"
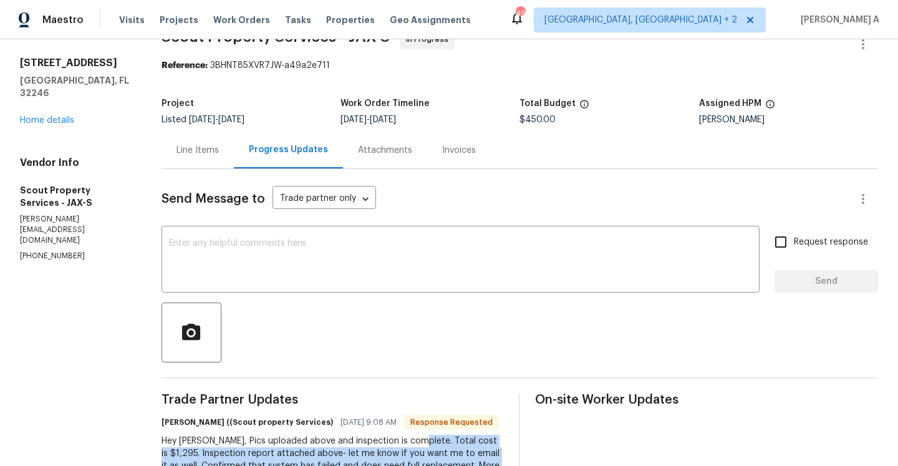
scroll to position [0, 0]
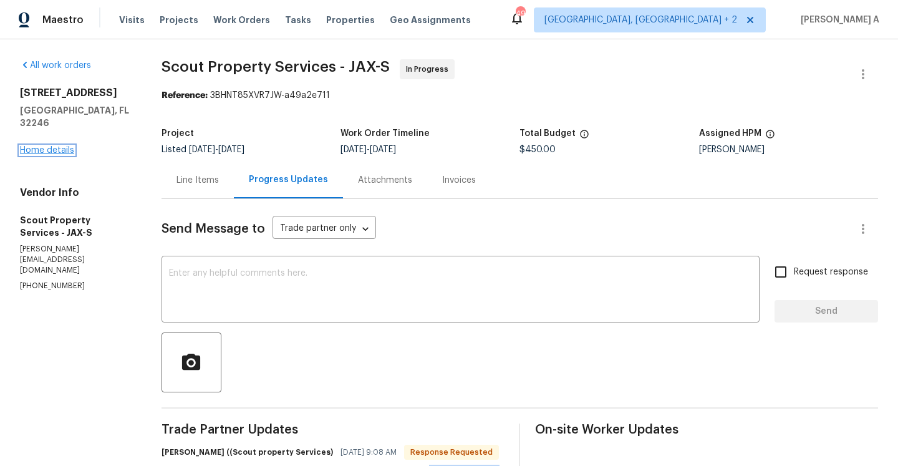
click at [62, 146] on link "Home details" at bounding box center [47, 150] width 54 height 9
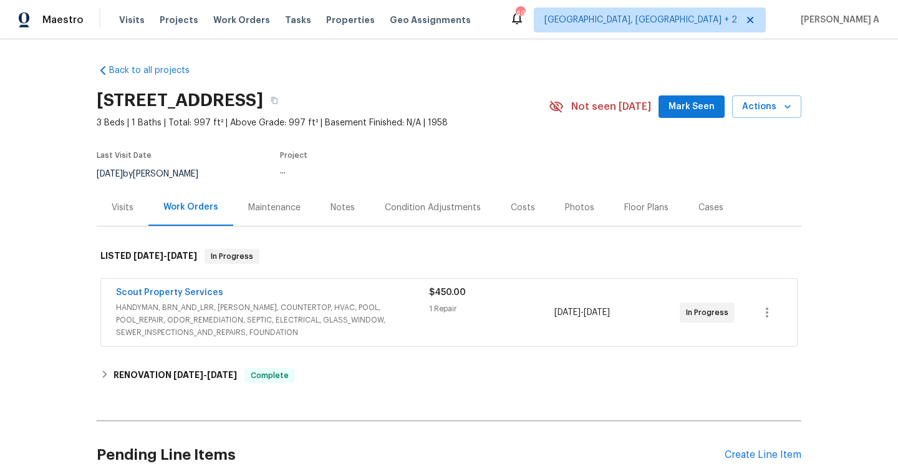
click at [130, 221] on div "Visits" at bounding box center [123, 207] width 52 height 37
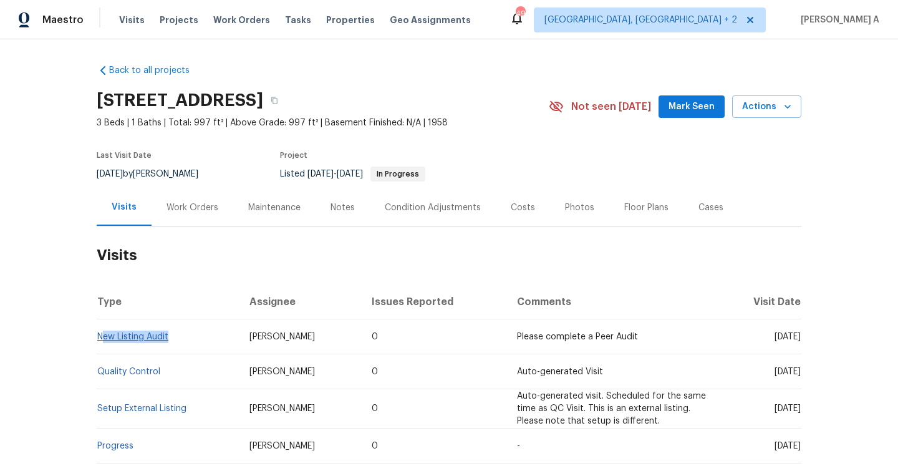
drag, startPoint x: 176, startPoint y: 337, endPoint x: 101, endPoint y: 334, distance: 74.9
click at [101, 334] on td "New Listing Audit" at bounding box center [168, 336] width 143 height 35
copy link "ew Listing Audit"
click at [173, 204] on div "Work Orders" at bounding box center [193, 208] width 52 height 12
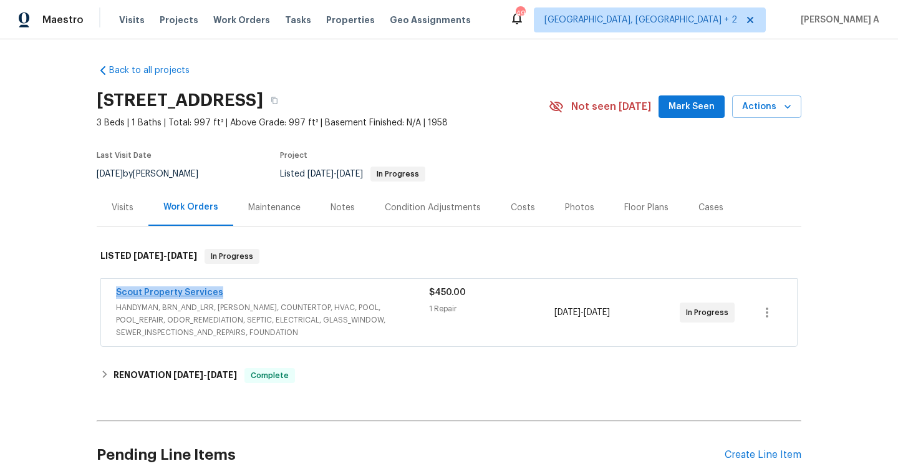
drag, startPoint x: 217, startPoint y: 294, endPoint x: 115, endPoint y: 295, distance: 101.7
click at [116, 295] on div "Scout Property Services" at bounding box center [272, 293] width 313 height 15
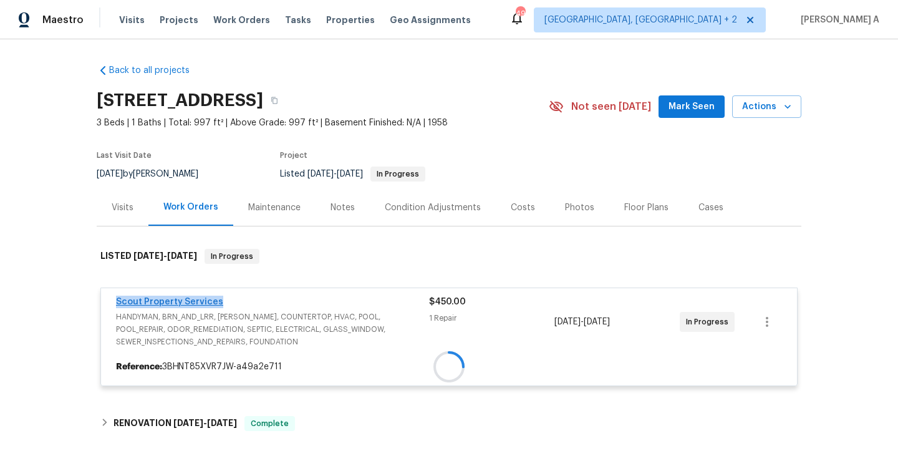
copy link "Scout Property Services"
